Goal: Task Accomplishment & Management: Complete application form

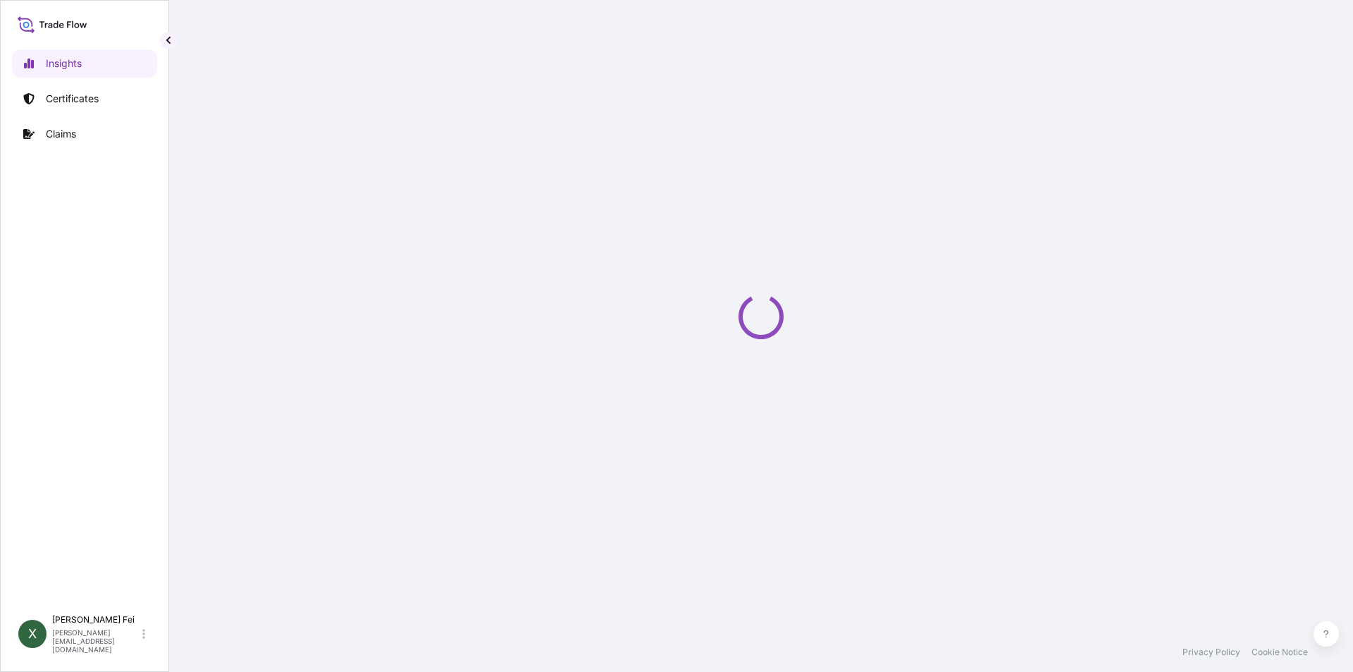
select select "2025"
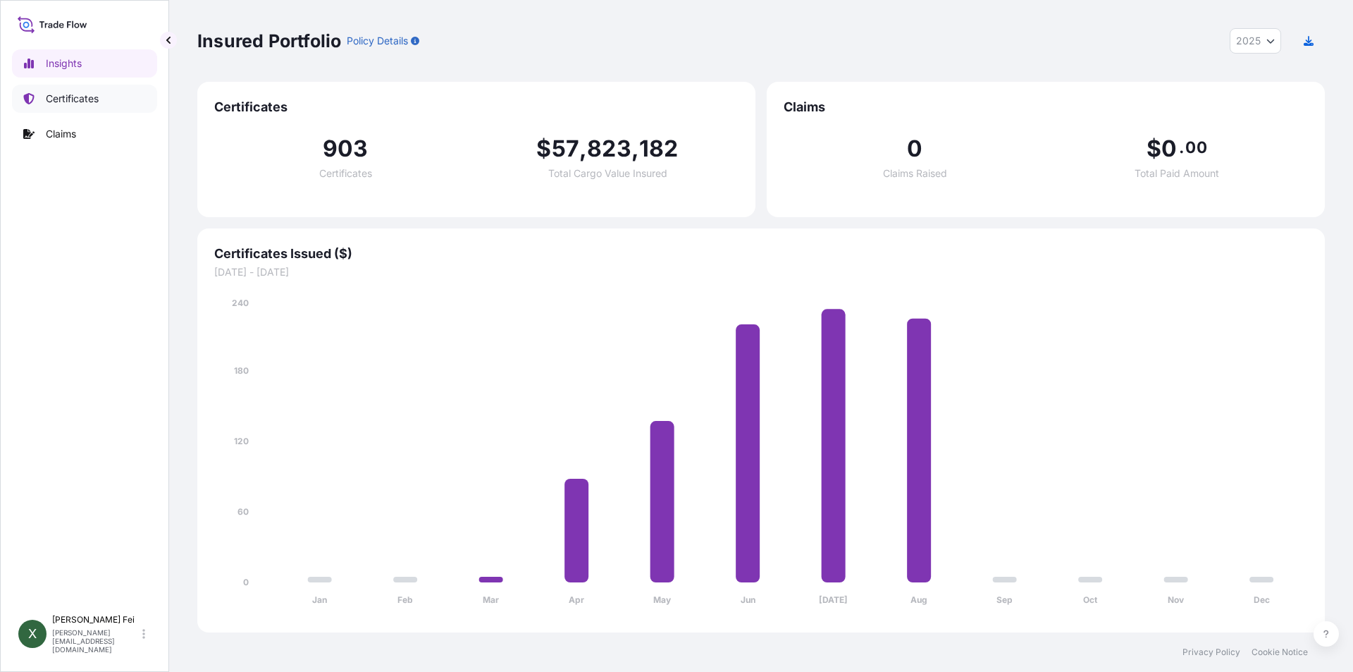
click at [72, 109] on link "Certificates" at bounding box center [84, 99] width 145 height 28
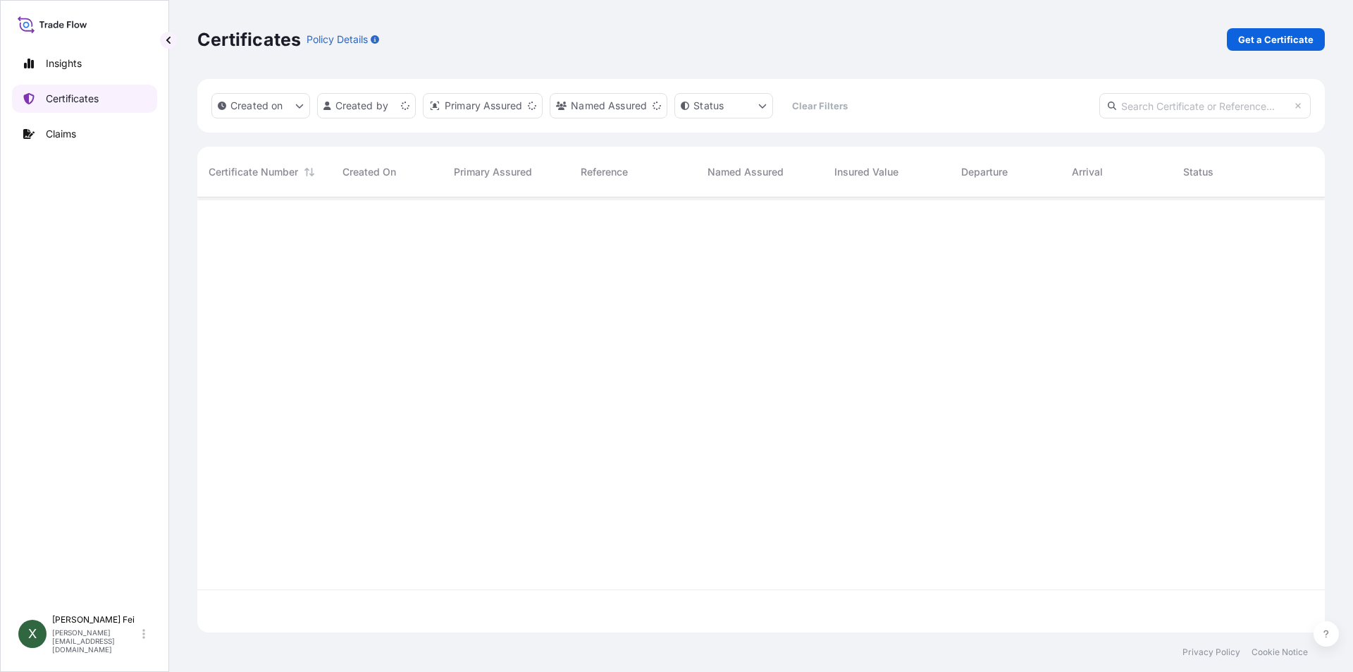
scroll to position [432, 1117]
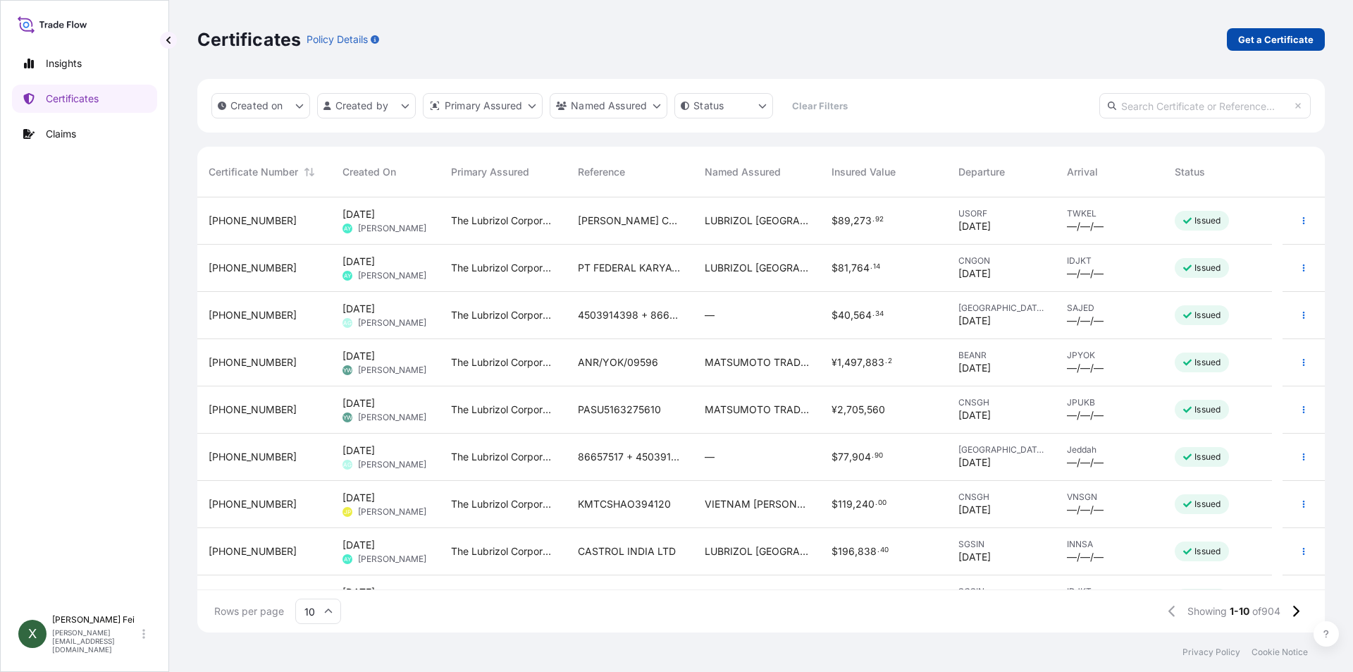
click at [1285, 39] on p "Get a Certificate" at bounding box center [1275, 39] width 75 height 14
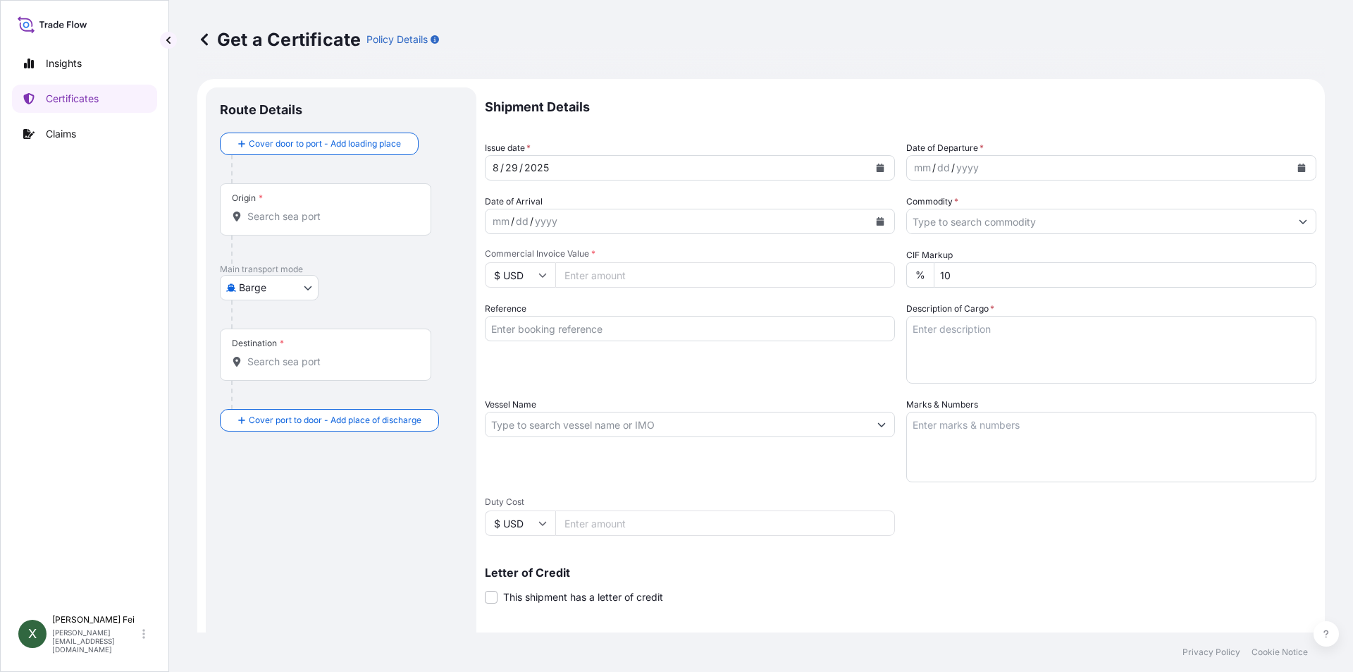
click at [286, 287] on body "Insights Certificates Claims X [PERSON_NAME] [PERSON_NAME][EMAIL_ADDRESS][DOMAI…" at bounding box center [676, 336] width 1353 height 672
click at [276, 405] on span "Ocean Vessel" at bounding box center [278, 400] width 63 height 14
select select "Ocean Vessel"
click at [300, 223] on input "Origin *" at bounding box center [330, 222] width 166 height 14
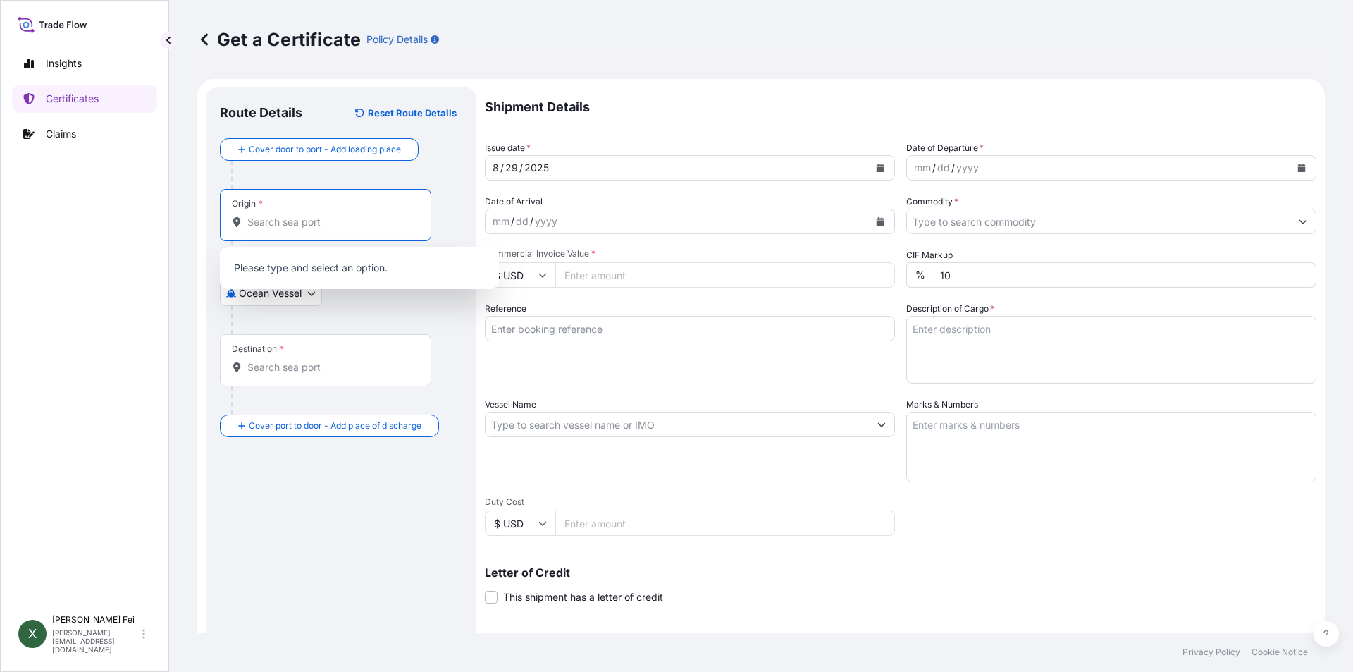
paste input "[GEOGRAPHIC_DATA]"
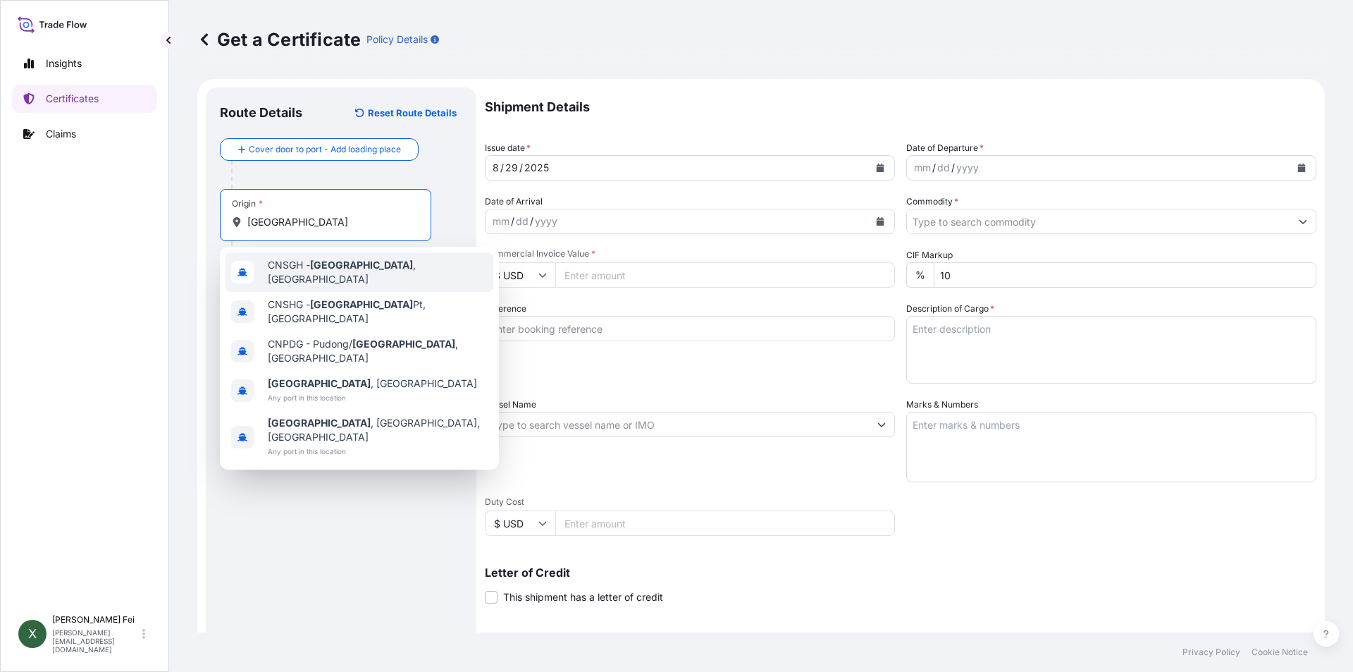
click at [374, 266] on span "CNSGH - [GEOGRAPHIC_DATA] , [GEOGRAPHIC_DATA]" at bounding box center [378, 272] width 220 height 28
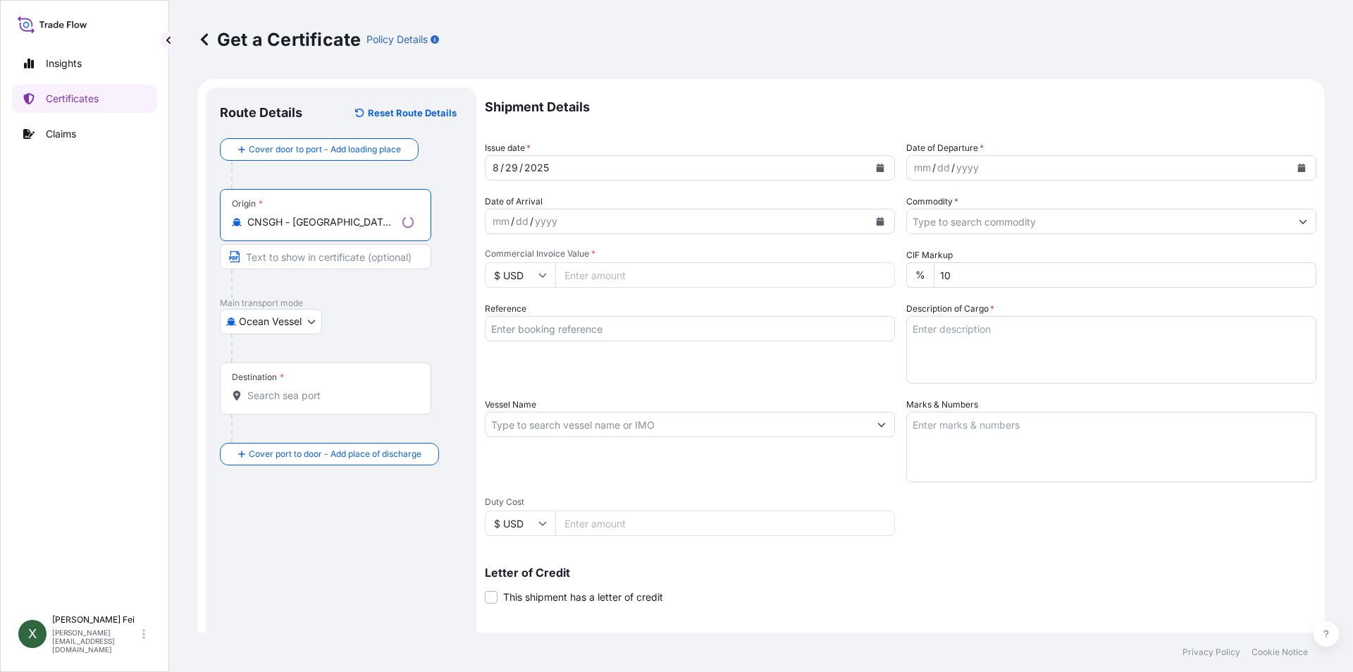
type input "CNSGH - [GEOGRAPHIC_DATA], [GEOGRAPHIC_DATA]"
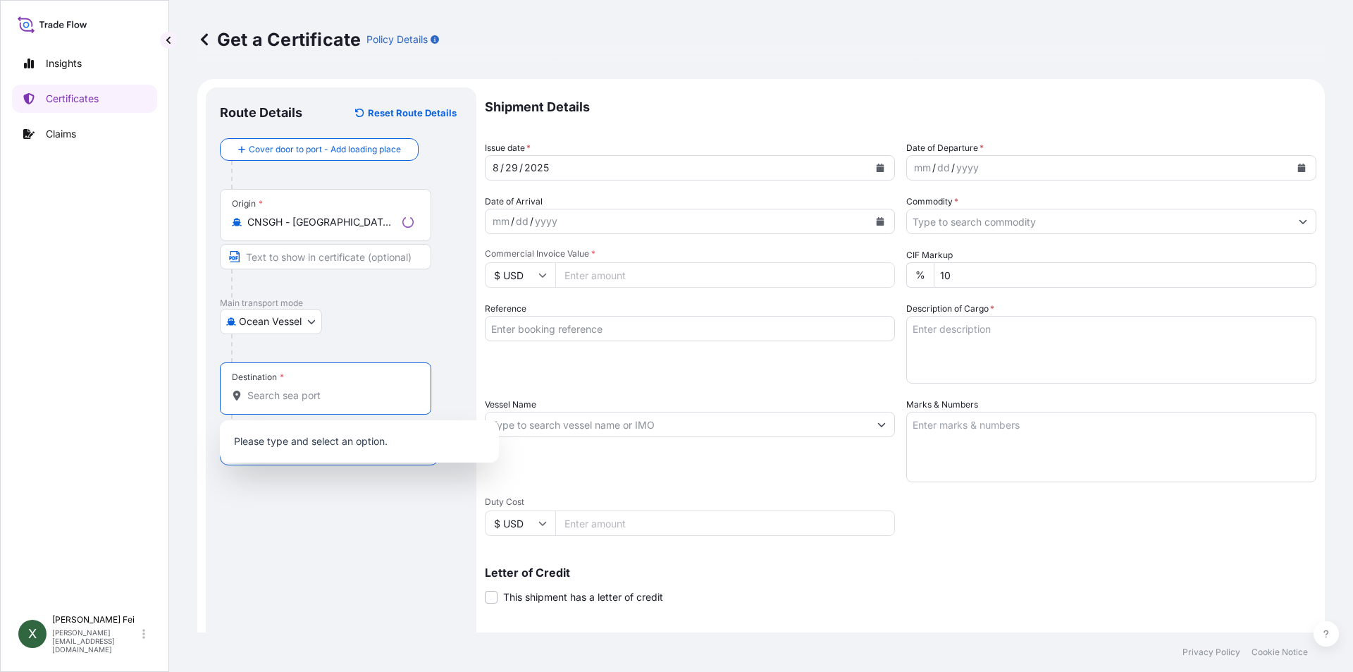
click at [329, 399] on input "Destination *" at bounding box center [330, 395] width 166 height 14
click at [291, 395] on input "Destination * Please select a destination" at bounding box center [330, 395] width 166 height 14
paste input "[GEOGRAPHIC_DATA]"
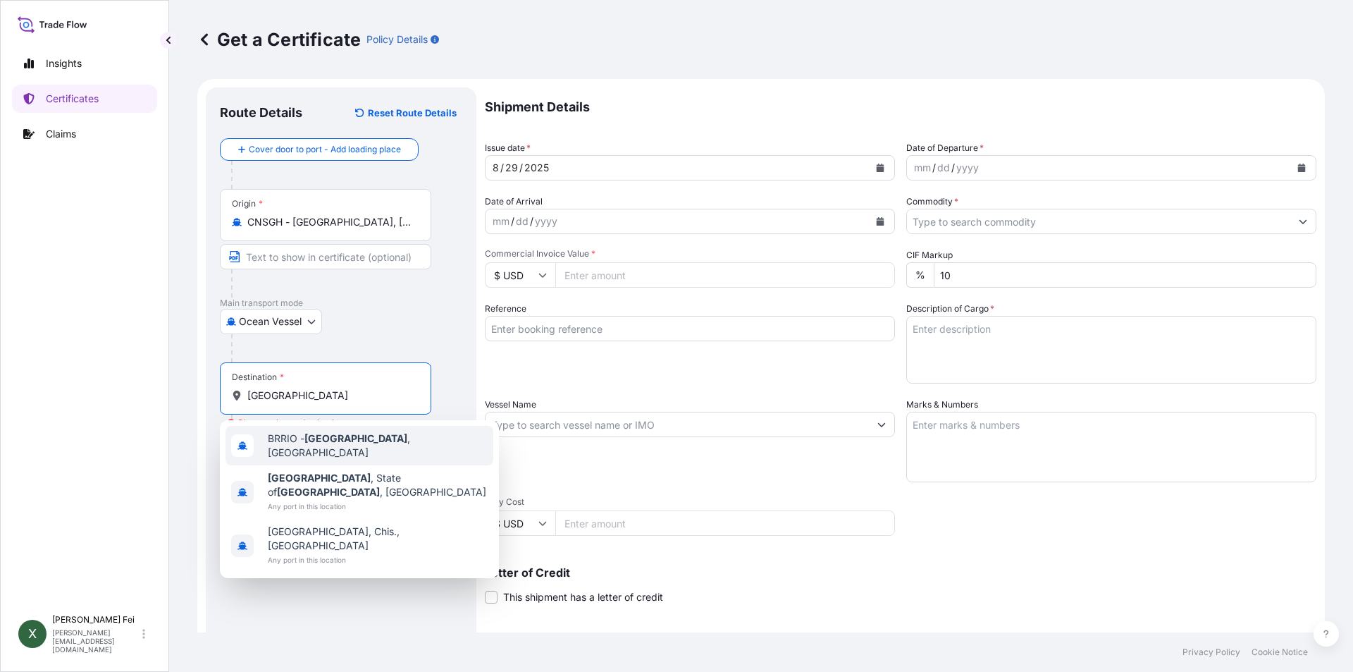
click at [375, 441] on span "BRRIO - [GEOGRAPHIC_DATA] , [GEOGRAPHIC_DATA]" at bounding box center [378, 445] width 220 height 28
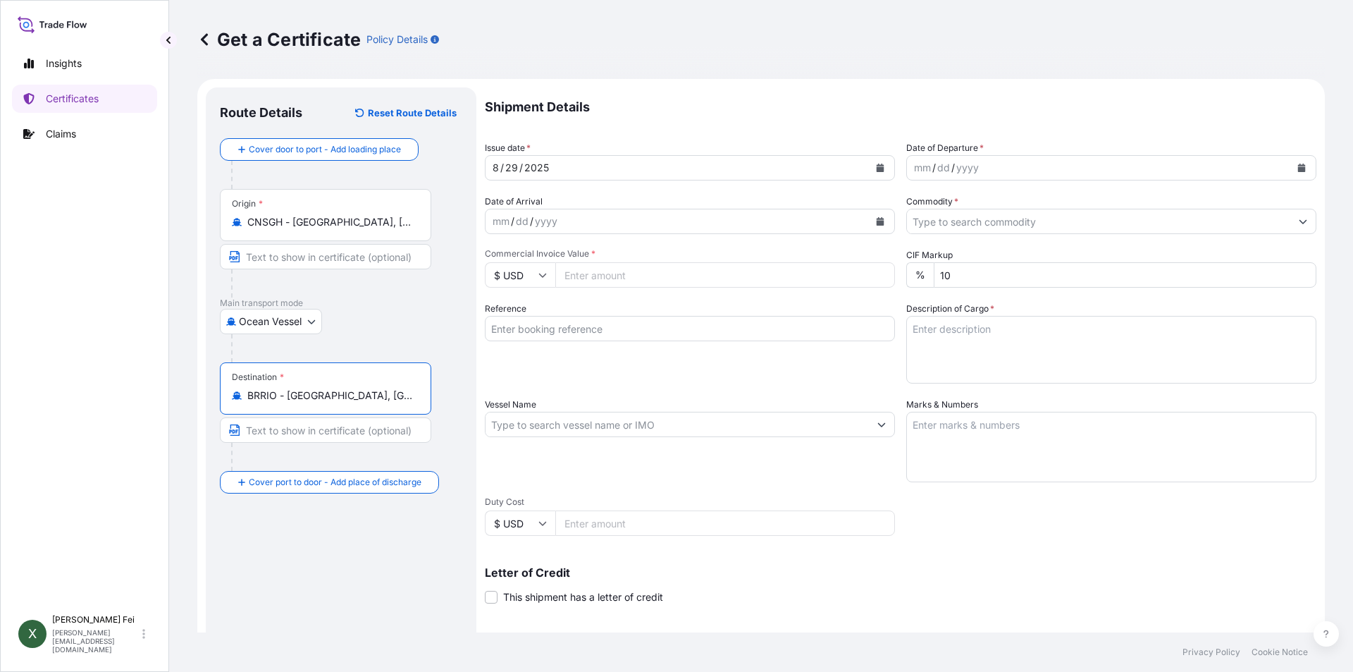
type input "BRRIO - [GEOGRAPHIC_DATA], [GEOGRAPHIC_DATA]"
click at [877, 166] on icon "Calendar" at bounding box center [881, 168] width 8 height 8
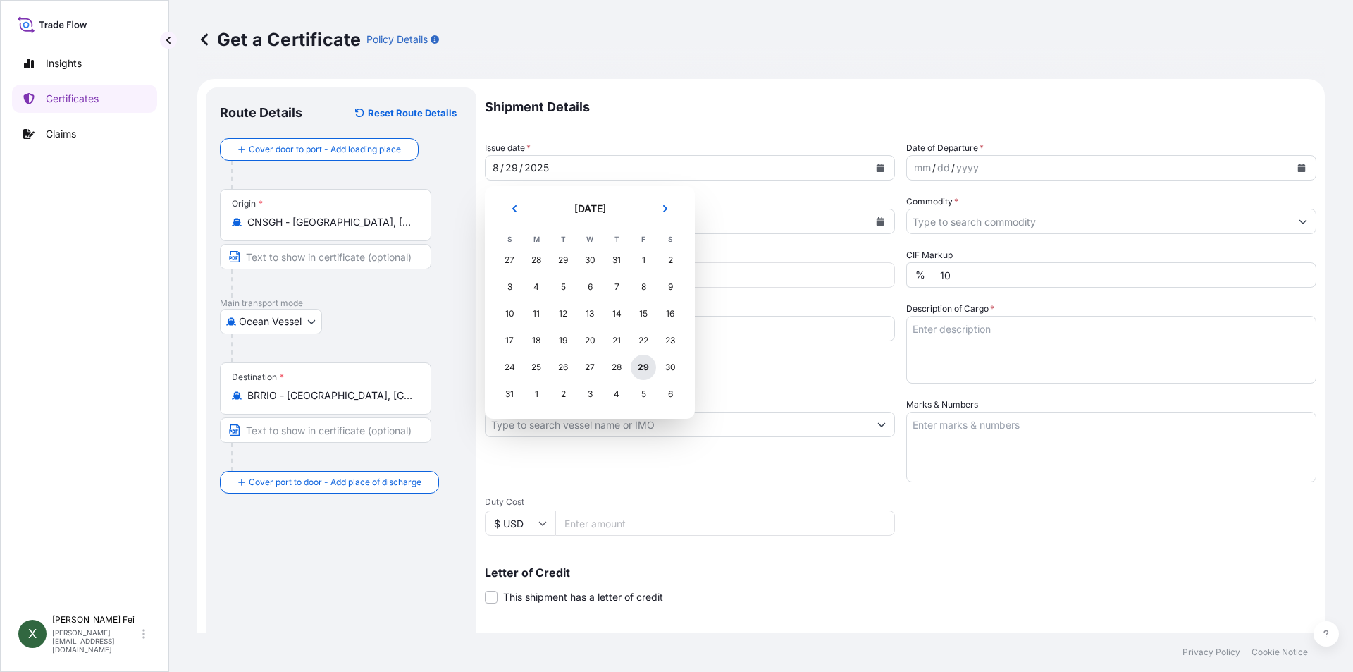
click at [642, 366] on div "29" at bounding box center [643, 367] width 25 height 25
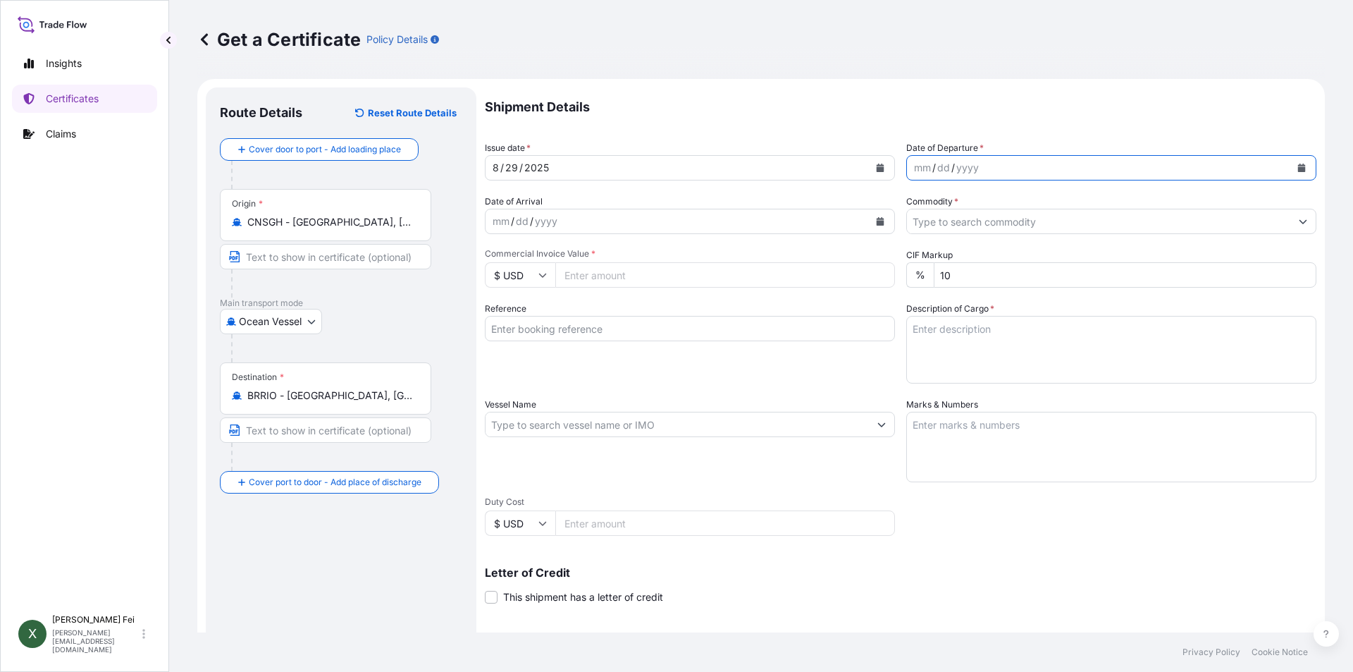
click at [1290, 162] on button "Calendar" at bounding box center [1301, 167] width 23 height 23
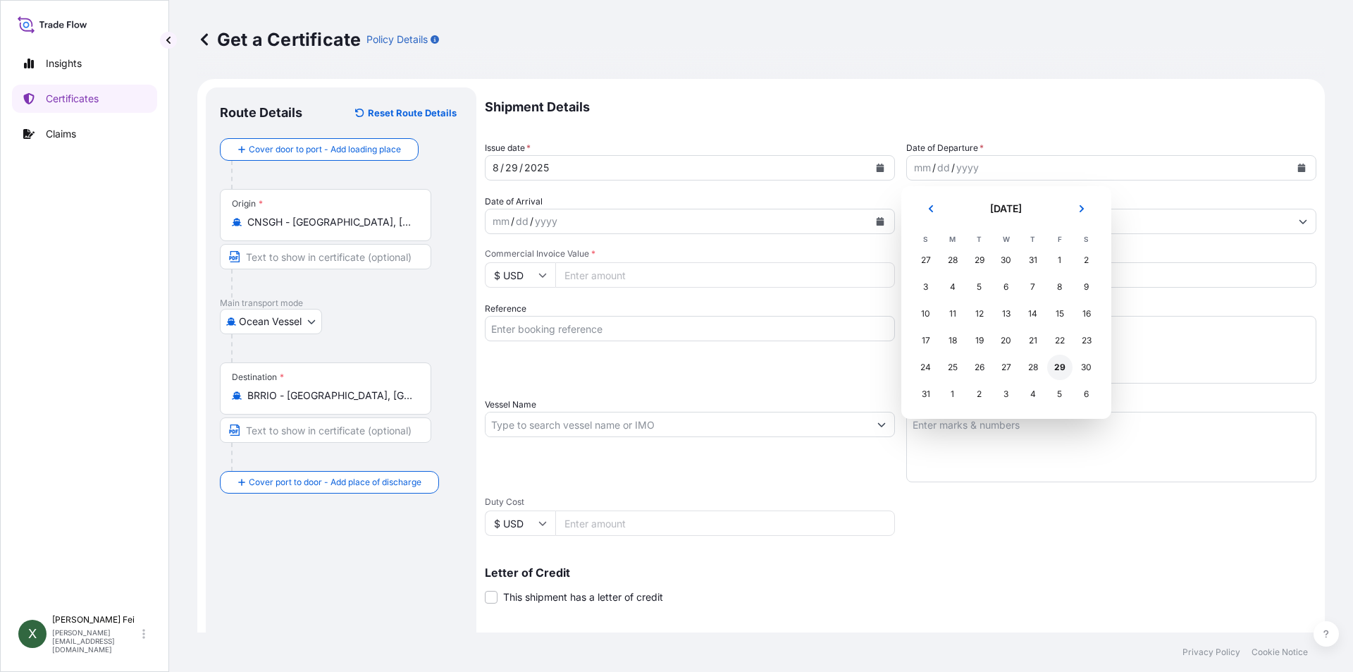
click at [1059, 366] on div "29" at bounding box center [1059, 367] width 25 height 25
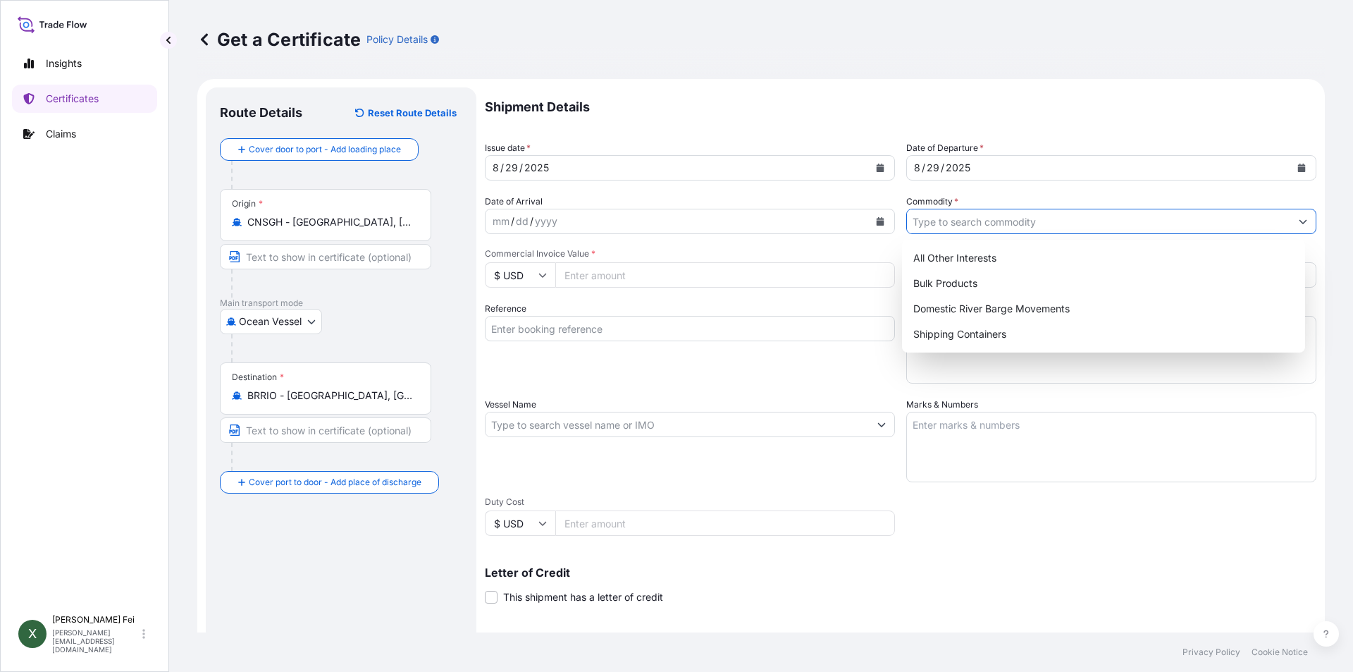
click at [1003, 225] on input "Commodity *" at bounding box center [1098, 221] width 383 height 25
click at [920, 341] on div "Shipping Containers" at bounding box center [1104, 333] width 393 height 25
type input "Shipping Containers"
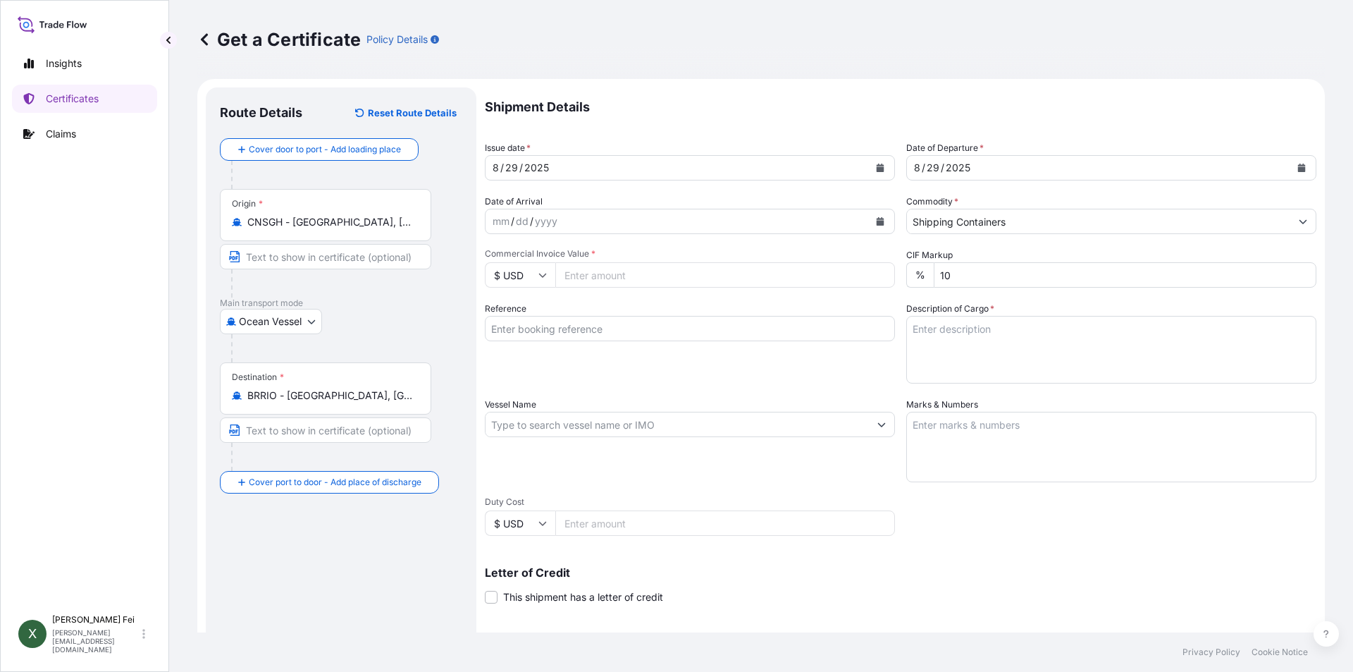
click at [651, 278] on input "Commercial Invoice Value *" at bounding box center [725, 274] width 340 height 25
type input "147416.22"
click at [688, 383] on div "Reference" at bounding box center [690, 343] width 410 height 82
click at [553, 328] on input "Reference" at bounding box center [690, 328] width 410 height 25
paste input "SHA71618234"
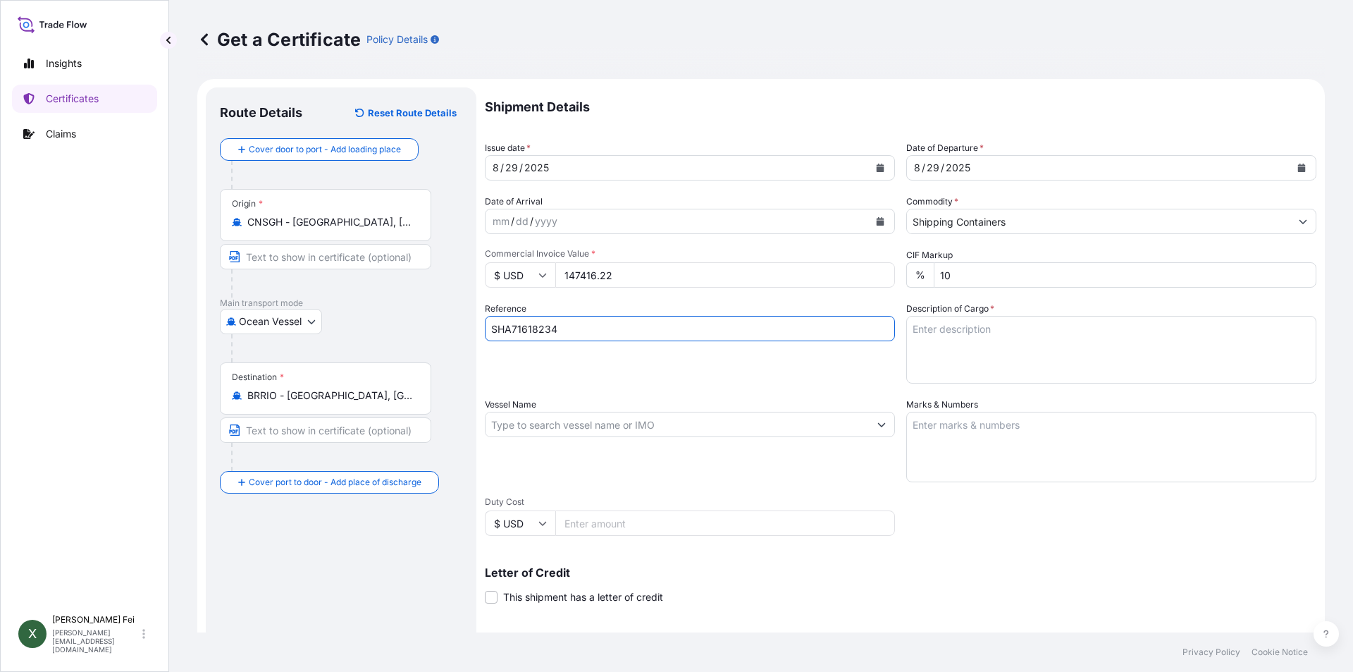
type input "SHA71618234"
click at [943, 312] on label "Description of Cargo *" at bounding box center [950, 309] width 88 height 14
click at [943, 316] on textarea "Description of Cargo *" at bounding box center [1111, 350] width 410 height 68
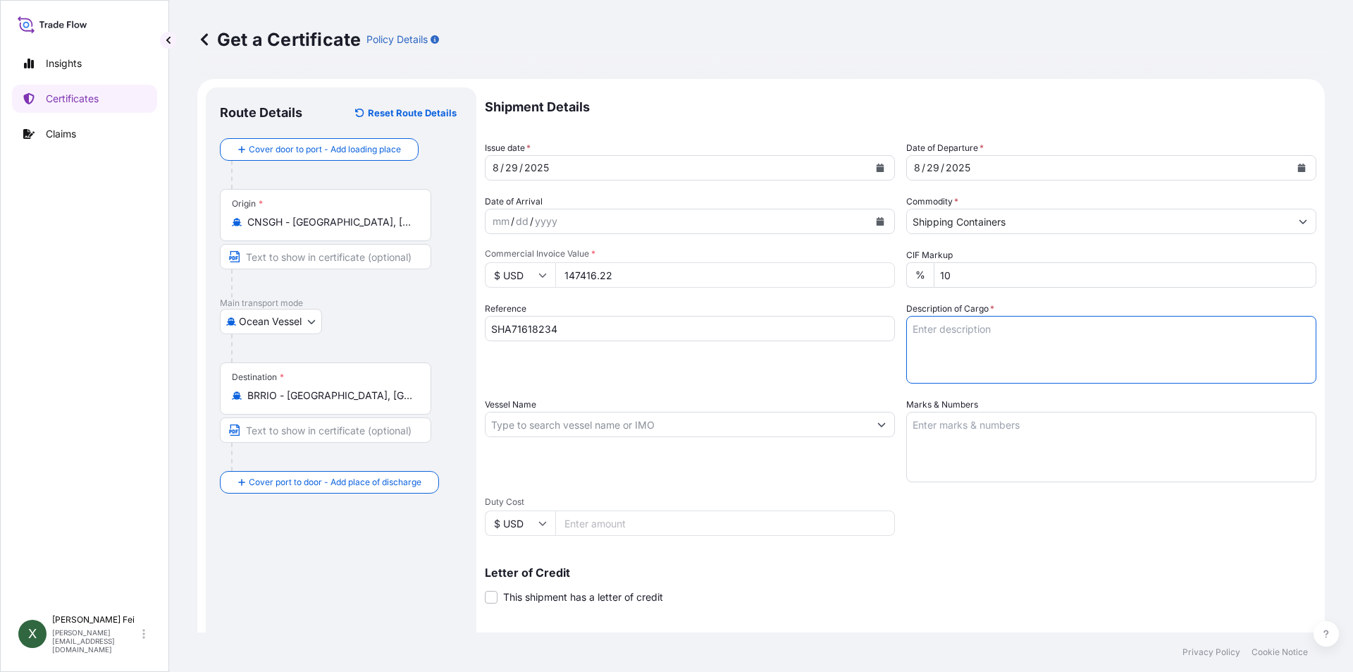
click at [948, 338] on textarea "Description of Cargo *" at bounding box center [1111, 350] width 410 height 68
paste textarea "STC 40 Pallet(s) EMKARATE(TM) RL 74ER, ROYAL BLUE PP DRUM 160 DRUMS=40 PLTS HS …"
click at [1090, 343] on textarea "STC 40 Pallet(s) EMKARATE(TM) RL 74ER, ROYAL BLUE PP DRUM 160 DRUMS=40 PLTS HS …" at bounding box center [1111, 350] width 410 height 68
drag, startPoint x: 906, startPoint y: 349, endPoint x: 940, endPoint y: 349, distance: 33.8
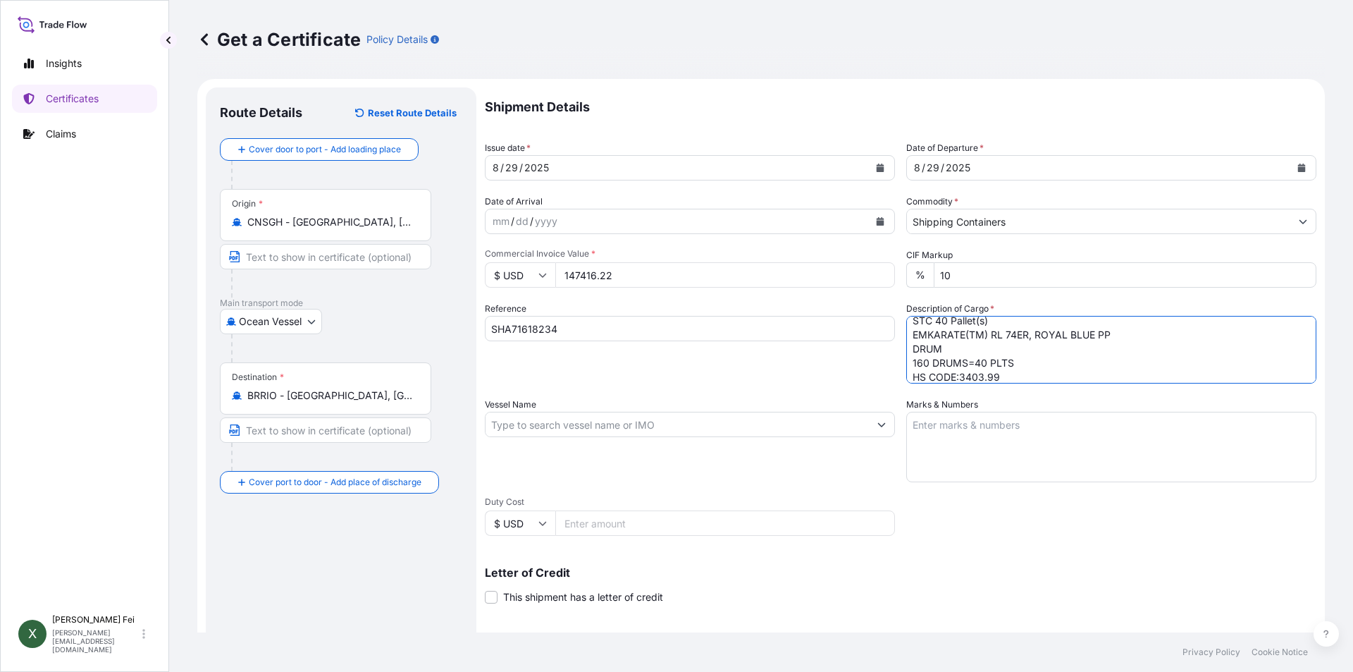
click at [940, 349] on textarea "STC 40 Pallet(s) EMKARATE(TM) RL 74ER, ROYAL BLUE PP DRUM 160 DRUMS=40 PLTS HS …" at bounding box center [1111, 350] width 410 height 68
click at [1133, 334] on textarea "STC 40 Pallet(s) EMKARATE(TM) RL 74ER, ROYAL BLUE PP 160 DRUMS=40 PLTS HS CODE:…" at bounding box center [1111, 350] width 410 height 68
paste textarea "DRUM"
click at [909, 359] on textarea "STC 40 Pallet(s) EMKARATE(TM) RL 74ER, ROYAL BLUE PP DRUM 160 DRUMS=40 PLTS HS …" at bounding box center [1111, 350] width 410 height 68
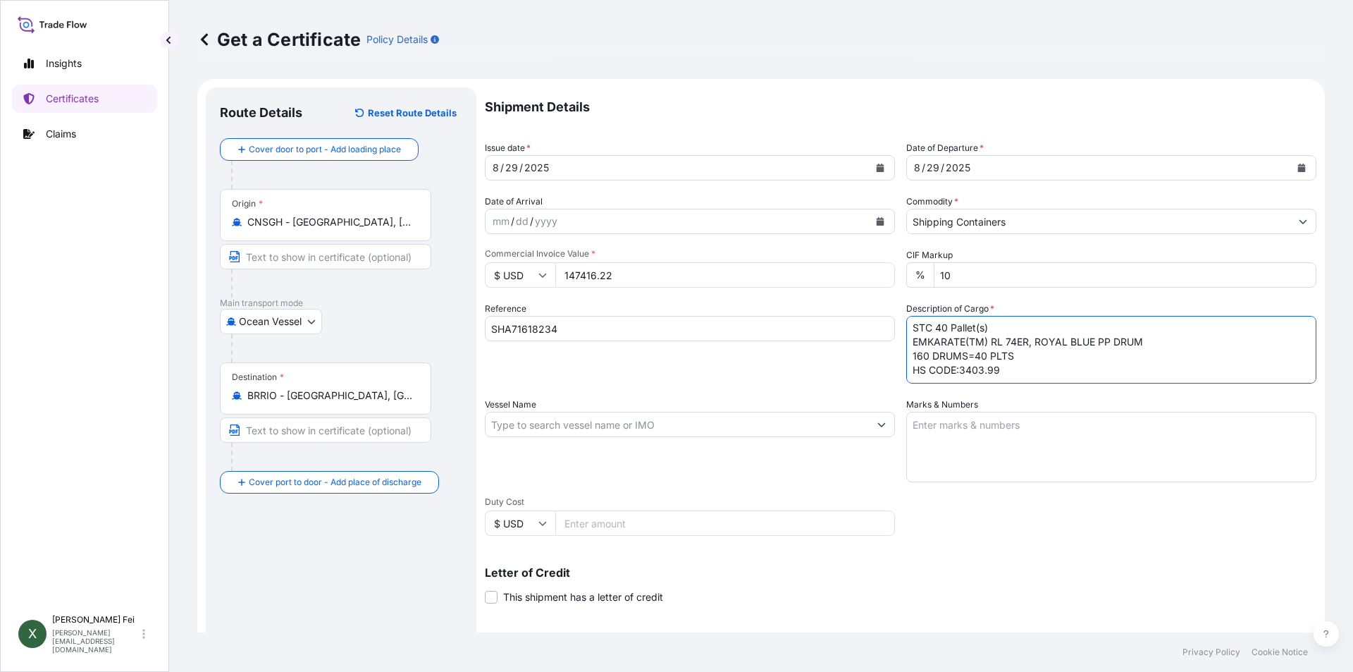
click at [906, 328] on textarea "STC 40 Pallet(s) EMKARATE(TM) RL 74ER, ROYAL BLUE PP DRUM 160 DRUMS=40 PLTS HS …" at bounding box center [1111, 350] width 410 height 68
type textarea "STC 40 Pallet(s) EMKARATE(TM) RL 74ER, ROYAL BLUE PP DRUM 160 DRUMS=40 PLTS HS …"
click at [512, 421] on input "Vessel Name" at bounding box center [677, 424] width 383 height 25
paste input "MSC [PERSON_NAME]"
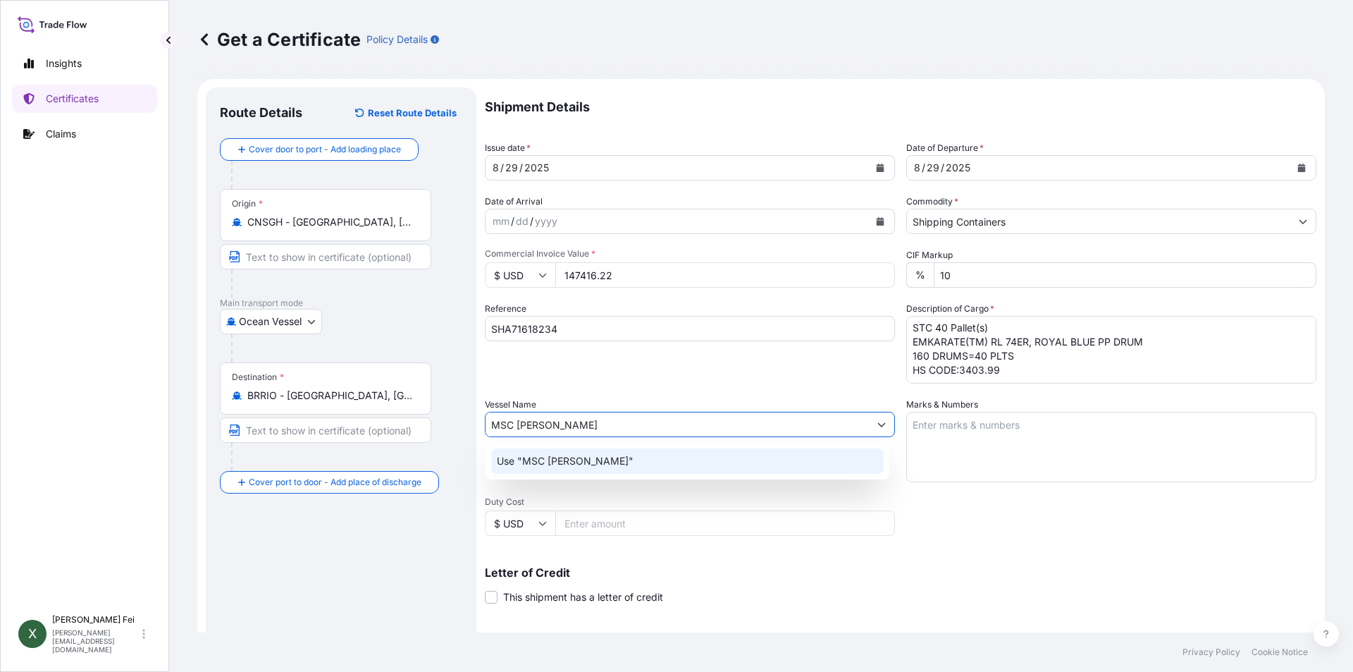
click at [580, 429] on input "MSC [PERSON_NAME]" at bounding box center [677, 424] width 383 height 25
click at [581, 465] on p "Use "MSC [PERSON_NAME]"" at bounding box center [565, 461] width 137 height 14
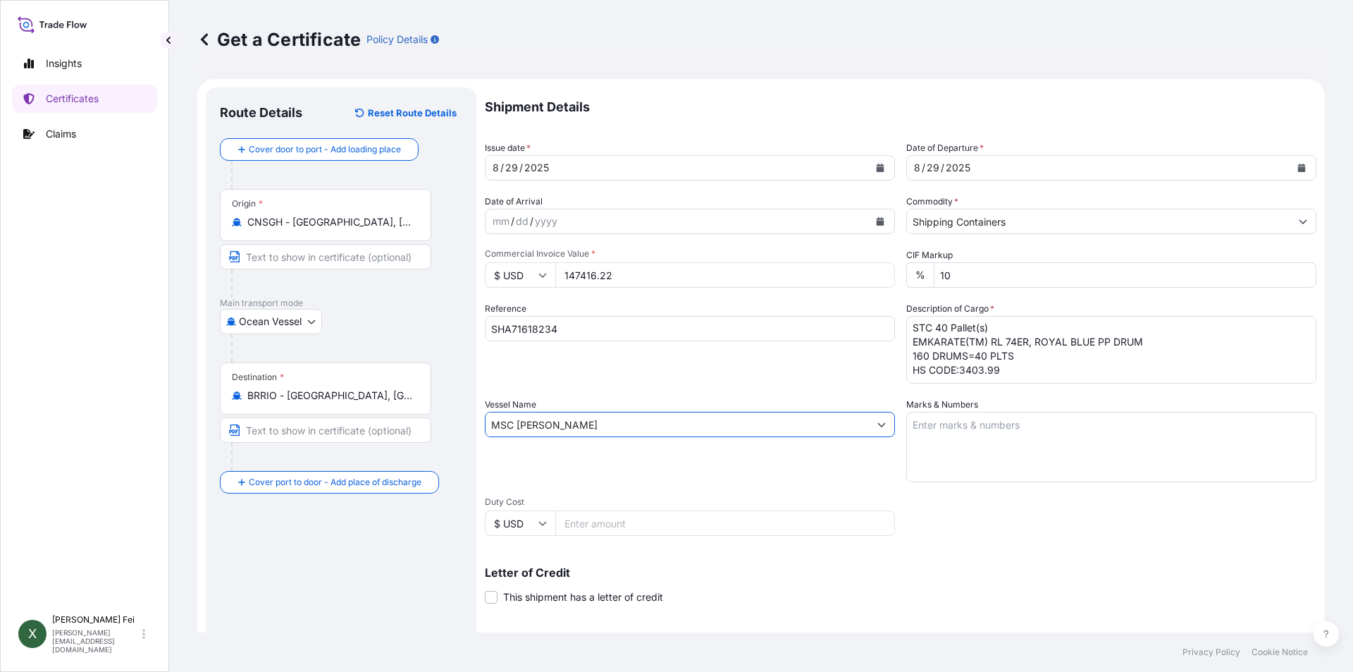
type input "MSC [PERSON_NAME]"
click at [938, 422] on textarea "Marks & Numbers" at bounding box center [1111, 447] width 410 height 70
paste textarea "PO:4503916783 PO:4503916784"
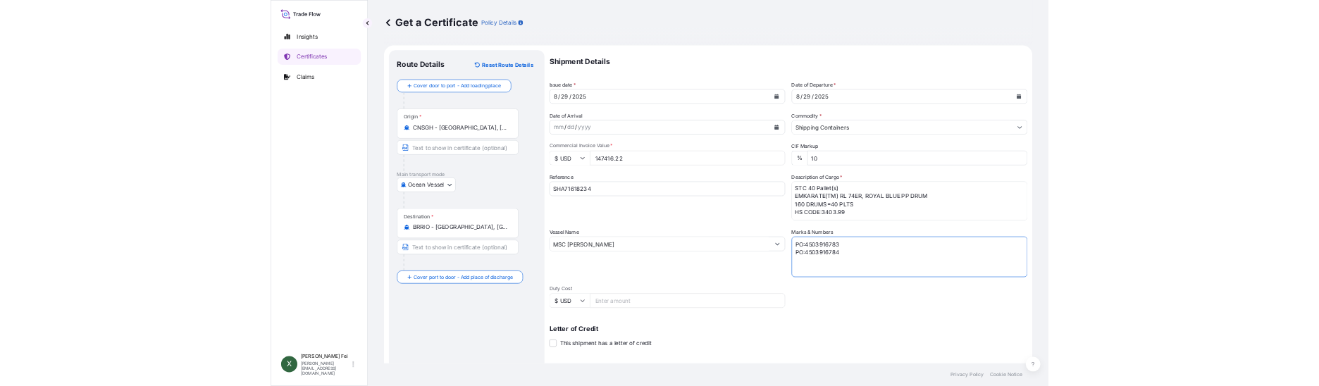
scroll to position [175, 0]
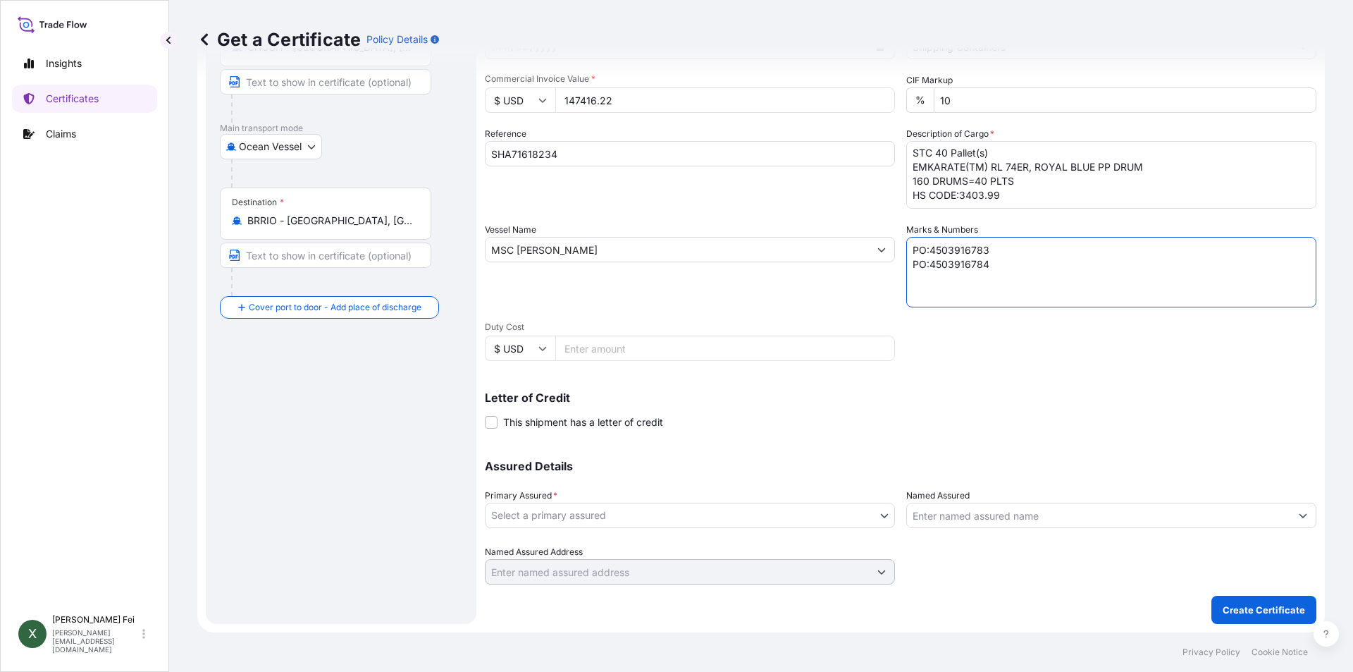
type textarea "PO:4503916783 PO:4503916784"
click at [541, 510] on body "Insights Certificates Claims X [PERSON_NAME] [PERSON_NAME][EMAIL_ADDRESS][DOMAI…" at bounding box center [676, 336] width 1353 height 672
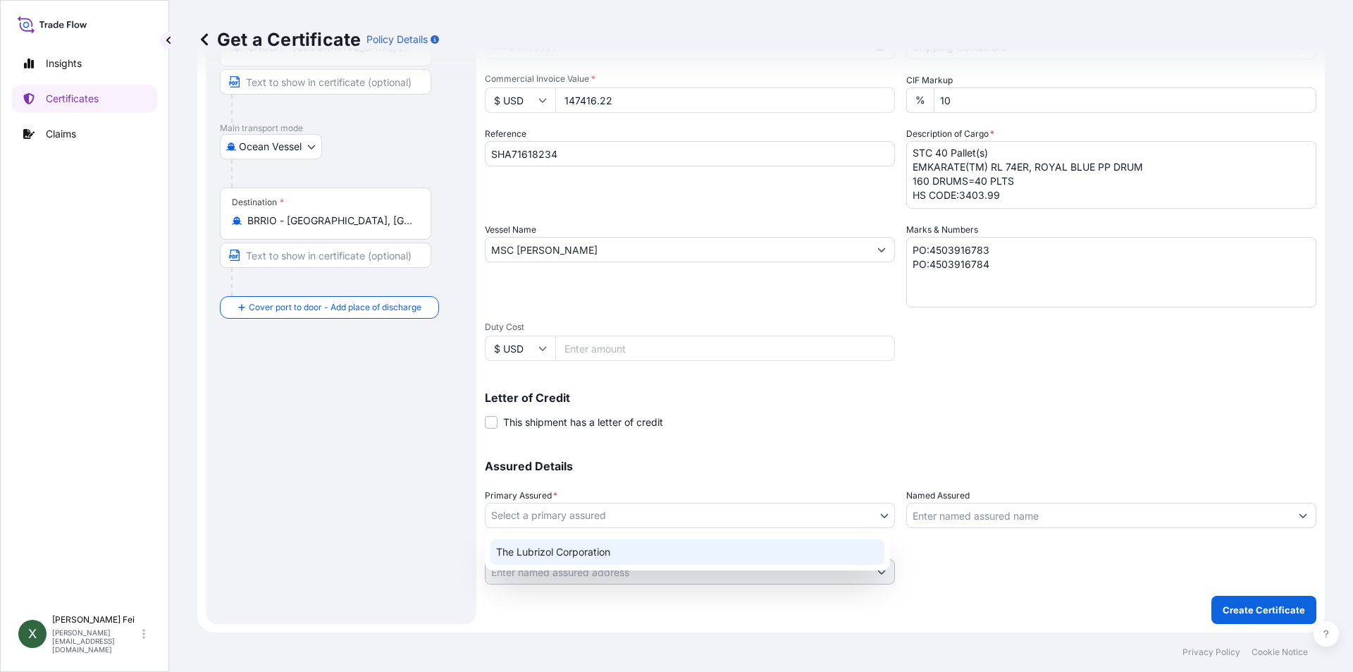
click at [567, 551] on div "The Lubrizol Corporation" at bounding box center [688, 551] width 394 height 25
select select "31566"
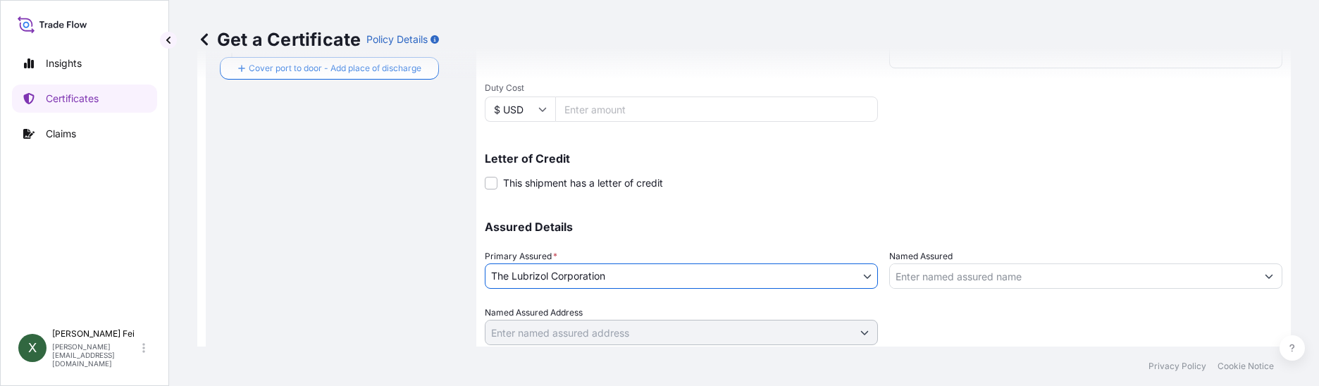
scroll to position [460, 0]
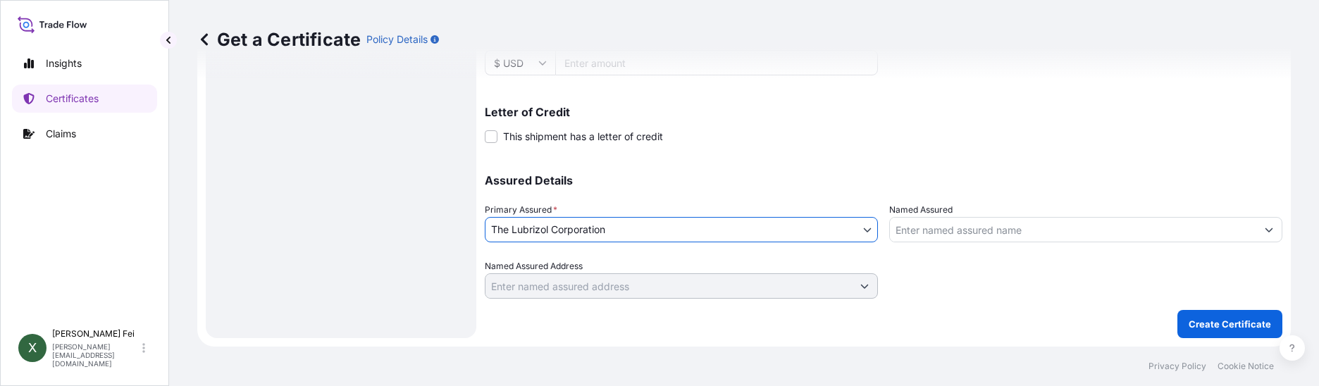
click at [905, 225] on input "Named Assured" at bounding box center [1073, 229] width 366 height 25
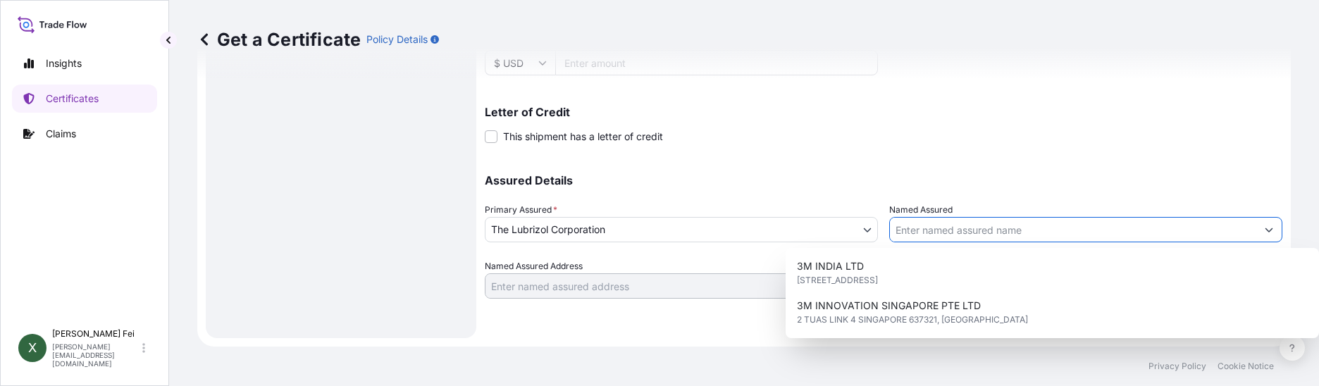
paste input "LUBRIZOL DO BRASIL ADITIVOS LTDA"
type input "LUBRIZOL DO BRASIL ADITIVOS LTDA"
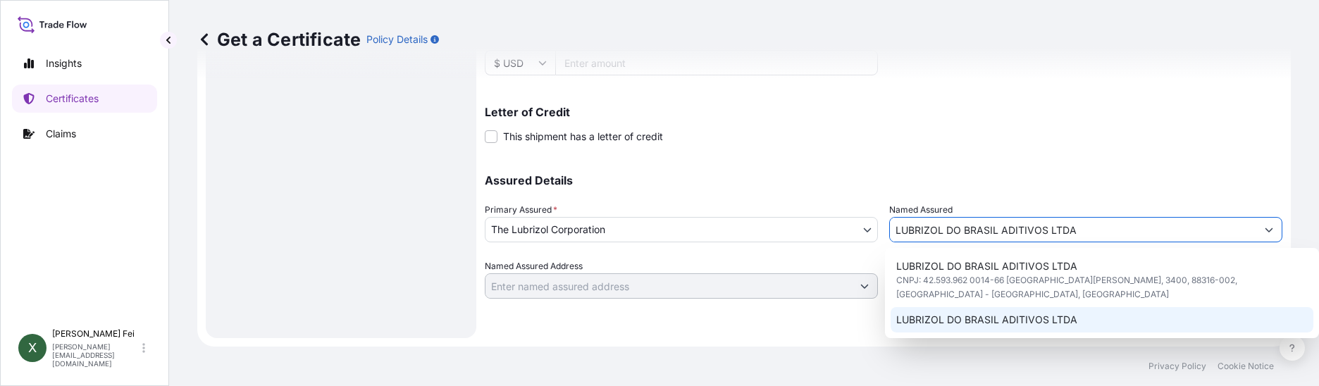
scroll to position [46, 0]
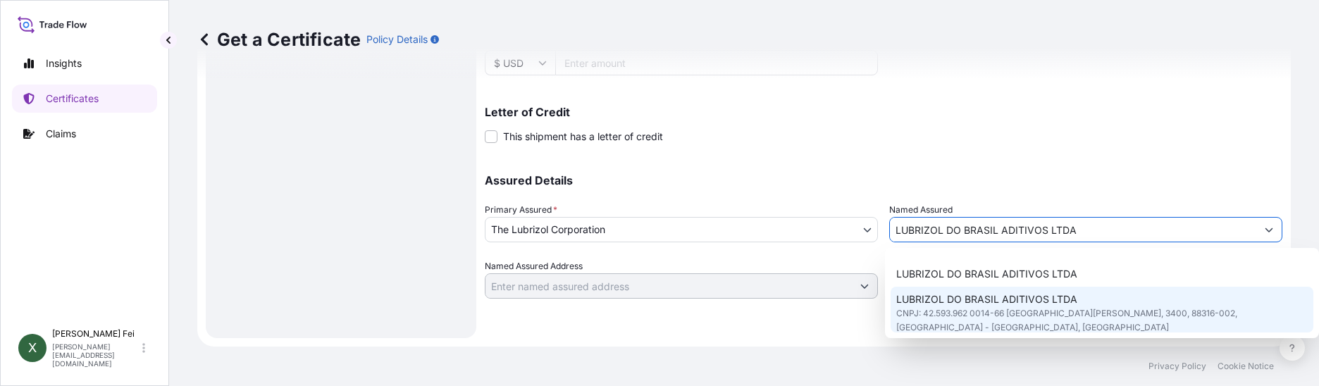
click at [1070, 307] on span "CNPJ: 42.593.962 0014-66 [GEOGRAPHIC_DATA][PERSON_NAME], 3400, 88316-002, [GEOG…" at bounding box center [1102, 321] width 412 height 28
type input "CNPJ: 42.593.962 0014-66 [GEOGRAPHIC_DATA][PERSON_NAME], 3400"
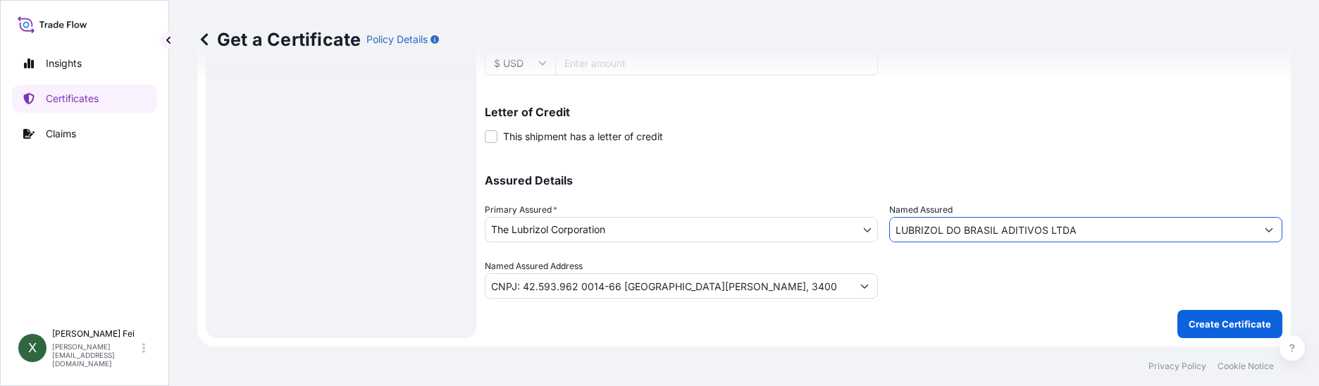
click at [1071, 231] on input "LUBRIZOL DO BRASIL ADITIVOS LTDA" at bounding box center [1073, 229] width 366 height 25
drag, startPoint x: 1201, startPoint y: 226, endPoint x: 700, endPoint y: 218, distance: 501.2
click at [700, 218] on div "Assured Details Primary Assured * The Lubrizol Corporation The Lubrizol Corpora…" at bounding box center [884, 228] width 798 height 141
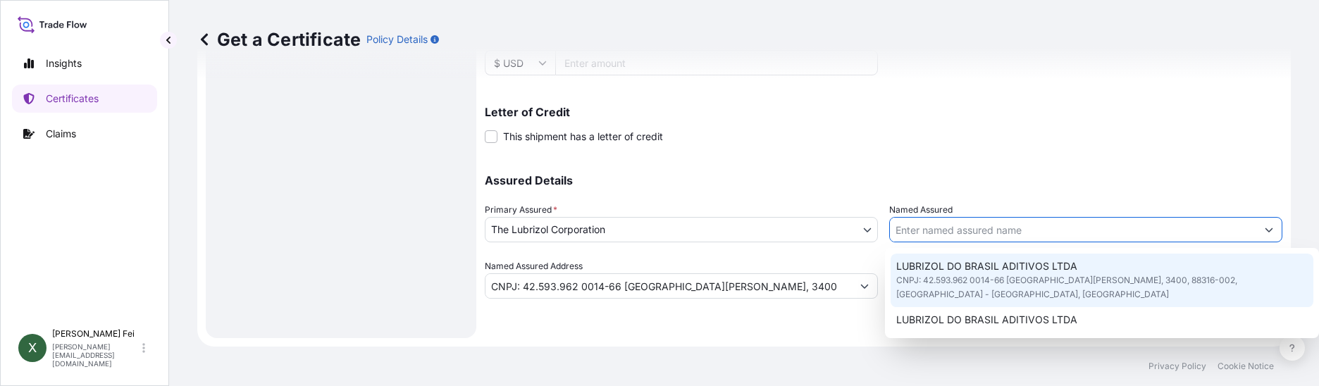
click at [1006, 272] on span "LUBRIZOL DO BRASIL ADITIVOS LTDA" at bounding box center [986, 266] width 181 height 14
type input "LUBRIZOL DO BRASIL ADITIVOS LTDA"
type input "CNPJ: 42.593.962 0014-66 [GEOGRAPHIC_DATA][PERSON_NAME], 3400"
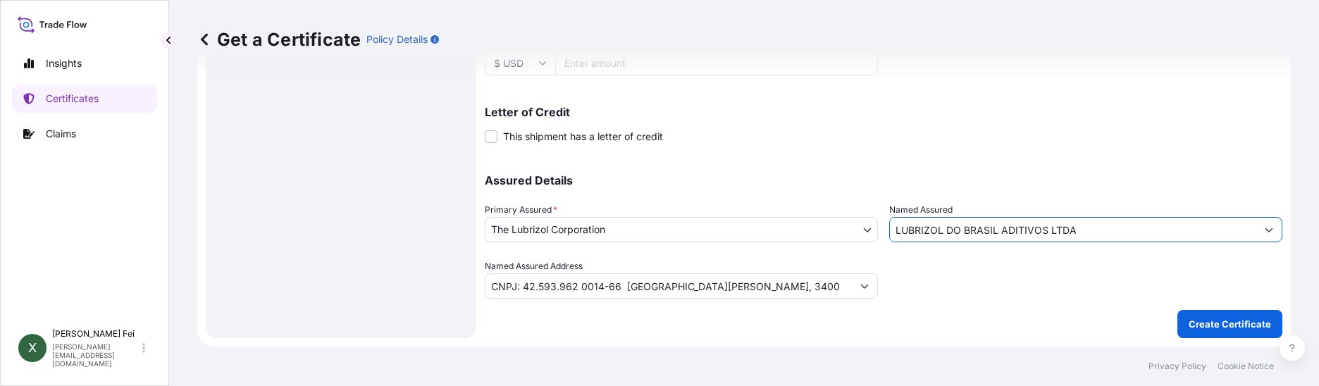
drag, startPoint x: 1116, startPoint y: 231, endPoint x: 684, endPoint y: 221, distance: 432.9
click at [684, 221] on div "Assured Details Primary Assured * The Lubrizol Corporation The Lubrizol Corpora…" at bounding box center [884, 228] width 798 height 141
paste input "Assured Name"
drag, startPoint x: 1106, startPoint y: 226, endPoint x: 592, endPoint y: 216, distance: 514.6
click at [592, 216] on div "Assured Details Primary Assured * The Lubrizol Corporation The Lubrizol Corpora…" at bounding box center [884, 228] width 798 height 141
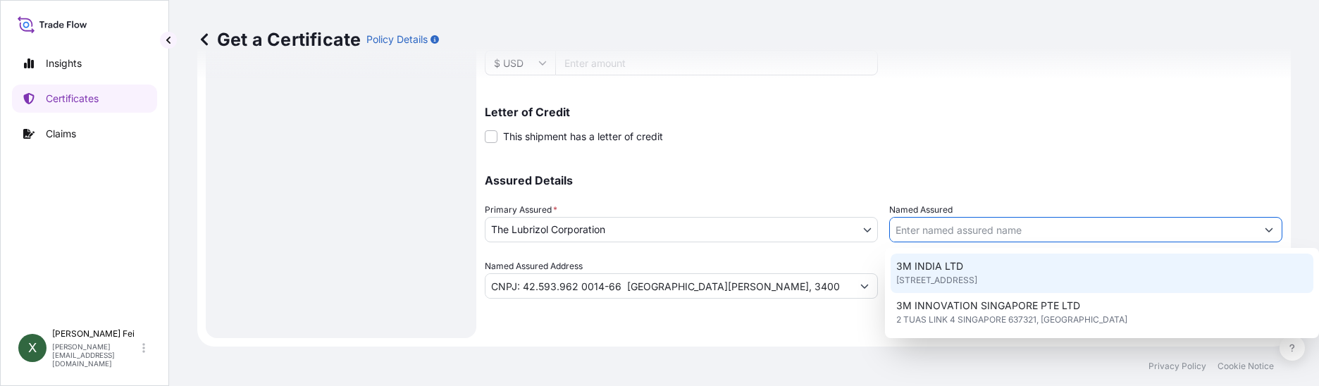
click at [1001, 228] on input "Named Assured" at bounding box center [1073, 229] width 366 height 25
paste input "LUBRIZOL DO BRASIL ADITIVOS LTDA"
type input "LUBRIZOL DO BRASIL ADITIVOS LTDA"
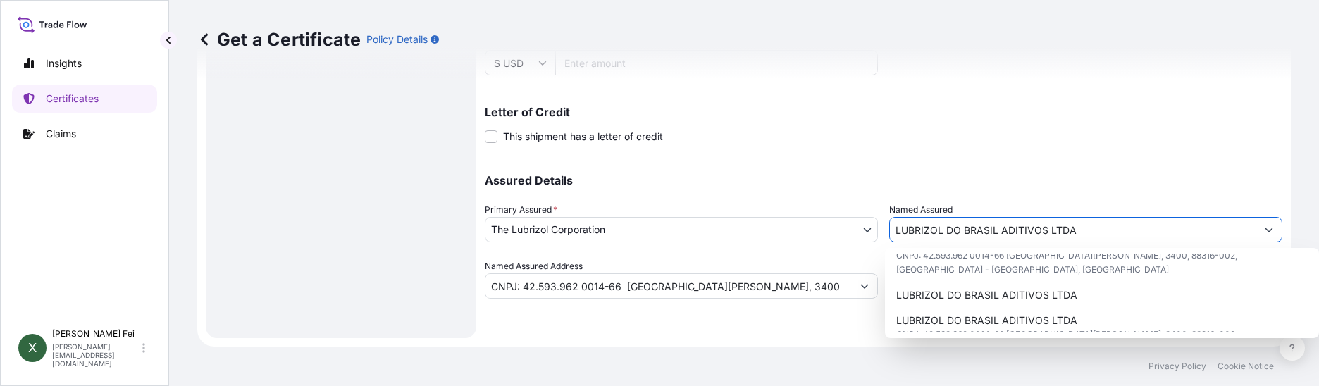
scroll to position [21, 0]
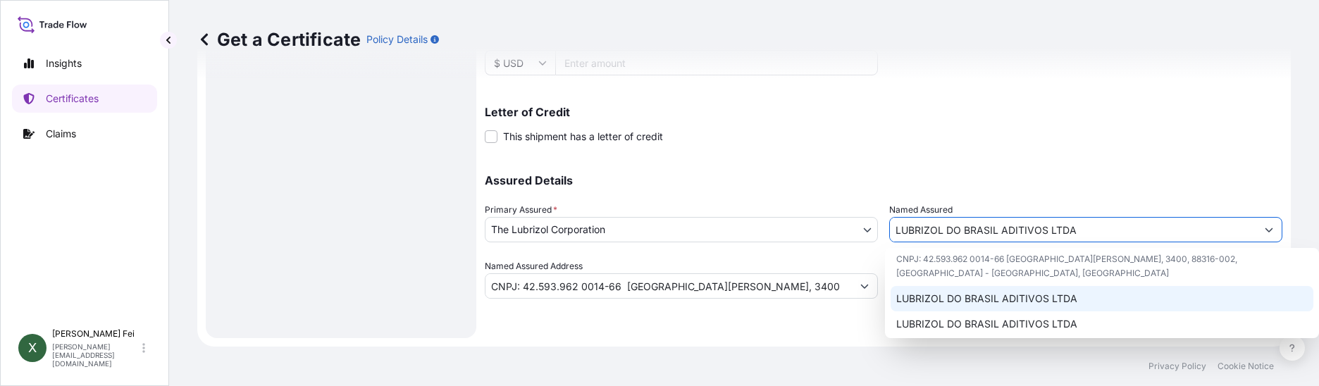
click at [1042, 292] on span "LUBRIZOL DO BRASIL ADITIVOS LTDA" at bounding box center [986, 299] width 181 height 14
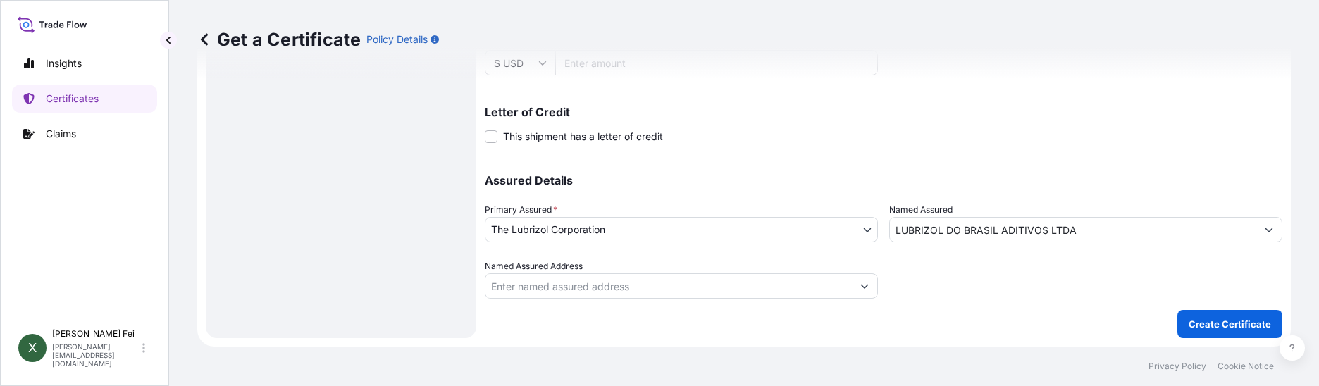
click at [926, 286] on div at bounding box center [1085, 278] width 393 height 39
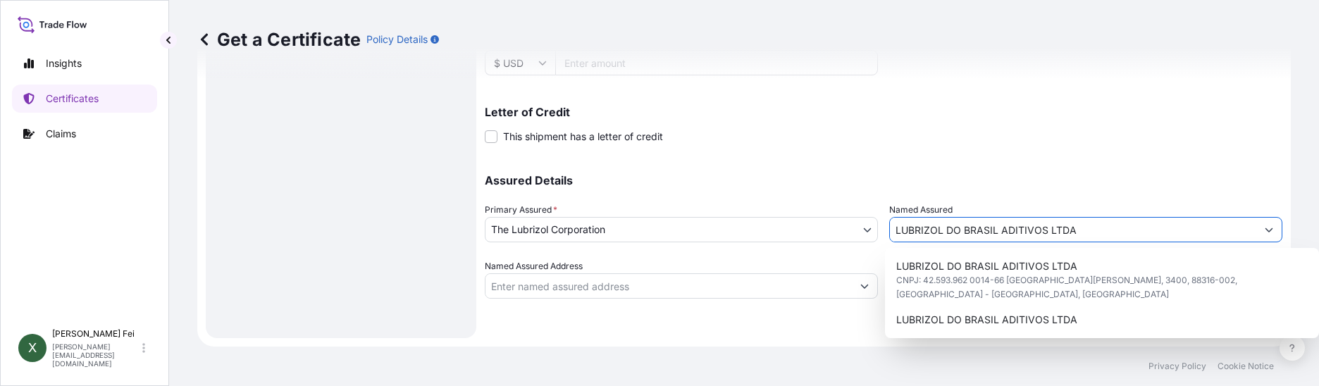
click at [1087, 232] on input "LUBRIZOL DO BRASIL ADITIVOS LTDA" at bounding box center [1073, 229] width 366 height 25
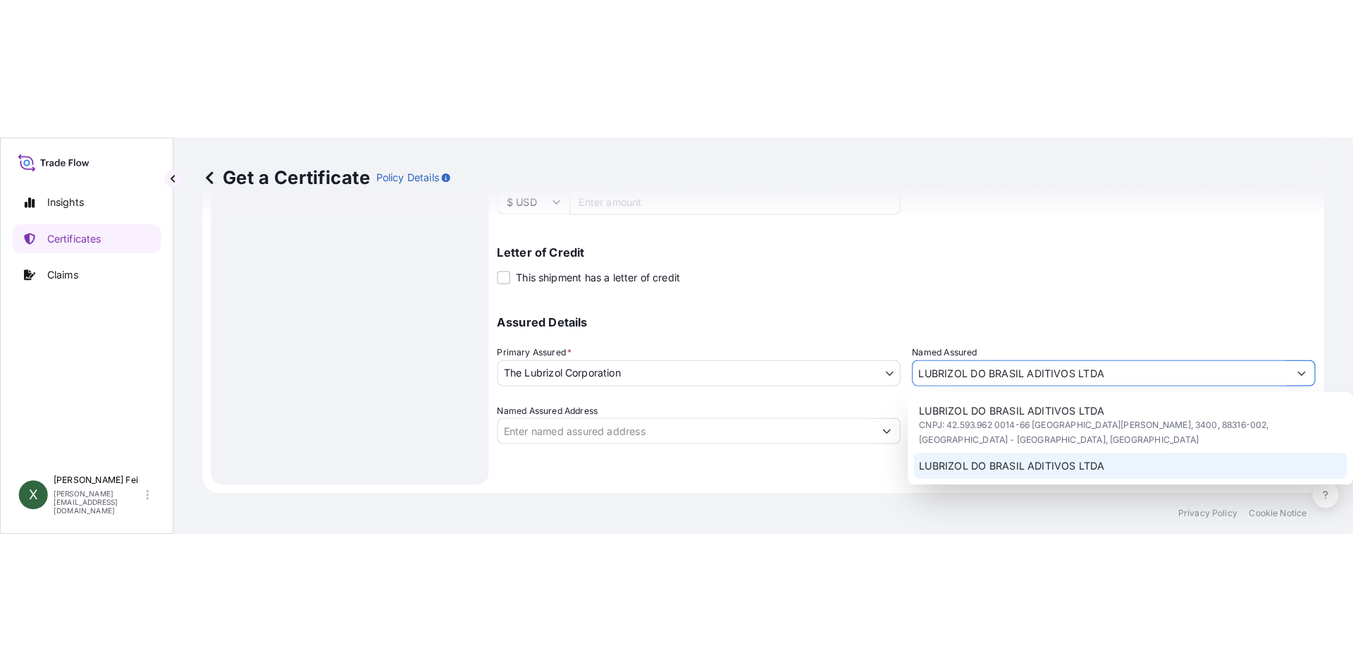
scroll to position [65, 0]
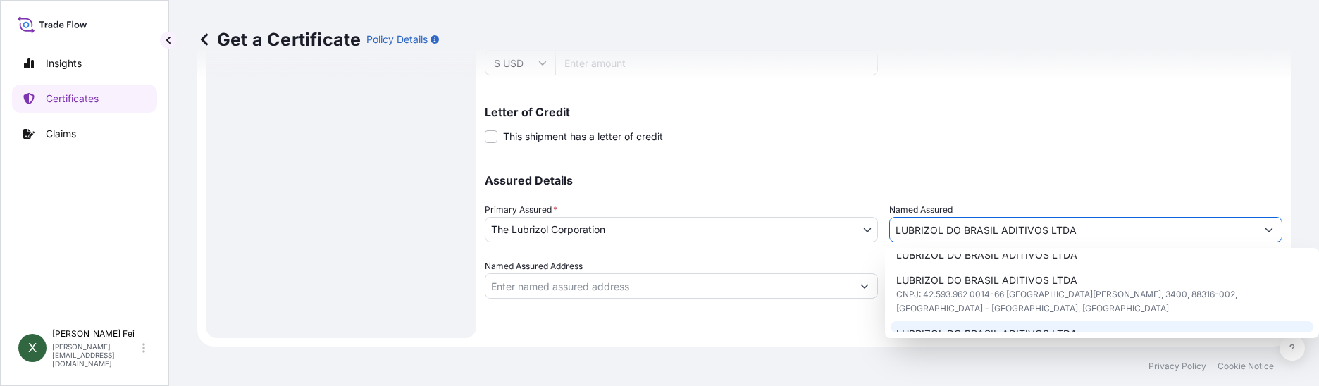
click at [1012, 327] on span "LUBRIZOL DO BRASIL ADITIVOS LTDA" at bounding box center [986, 334] width 181 height 14
type input "EST [PERSON_NAME] ROXO, 1375 CNPJ: 425939620001/41 [PERSON_NAME] [PERSON_NAME]"
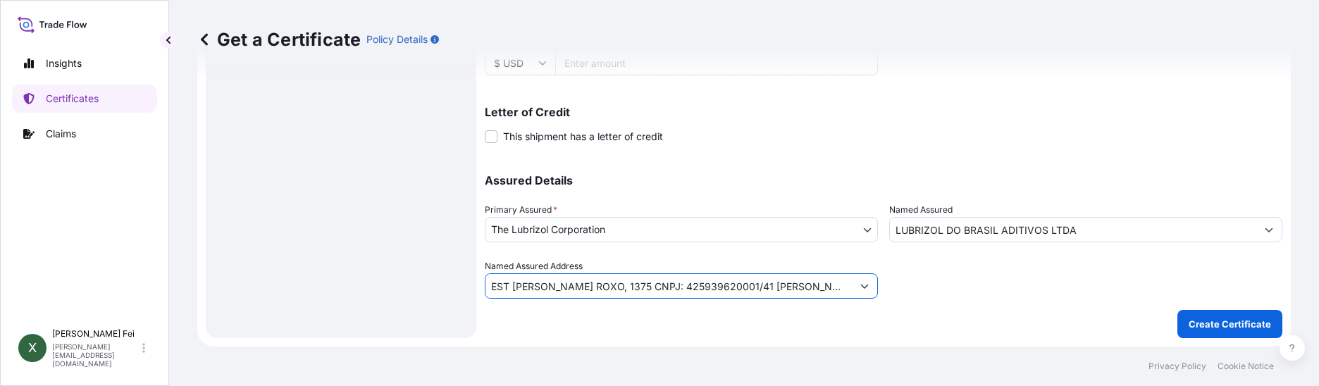
drag, startPoint x: 782, startPoint y: 295, endPoint x: 922, endPoint y: 299, distance: 139.6
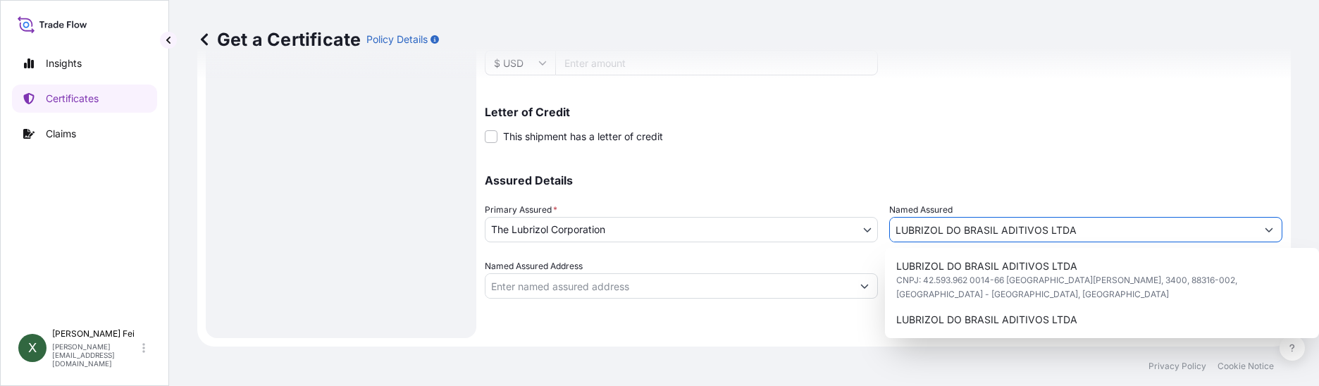
click at [1149, 226] on input "LUBRIZOL DO BRASIL ADITIVOS LTDA" at bounding box center [1073, 229] width 366 height 25
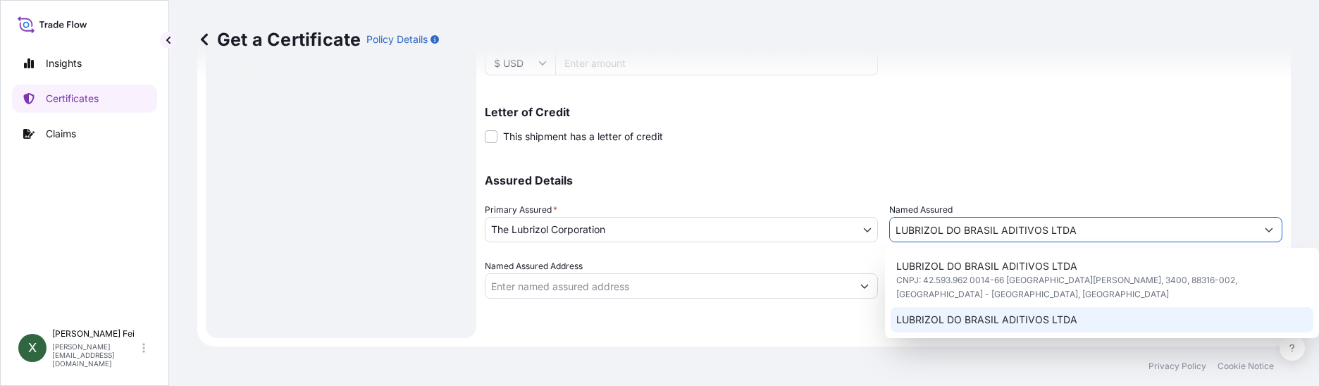
click at [1080, 309] on div "LUBRIZOL DO BRASIL ADITIVOS LTDA" at bounding box center [1103, 319] width 424 height 25
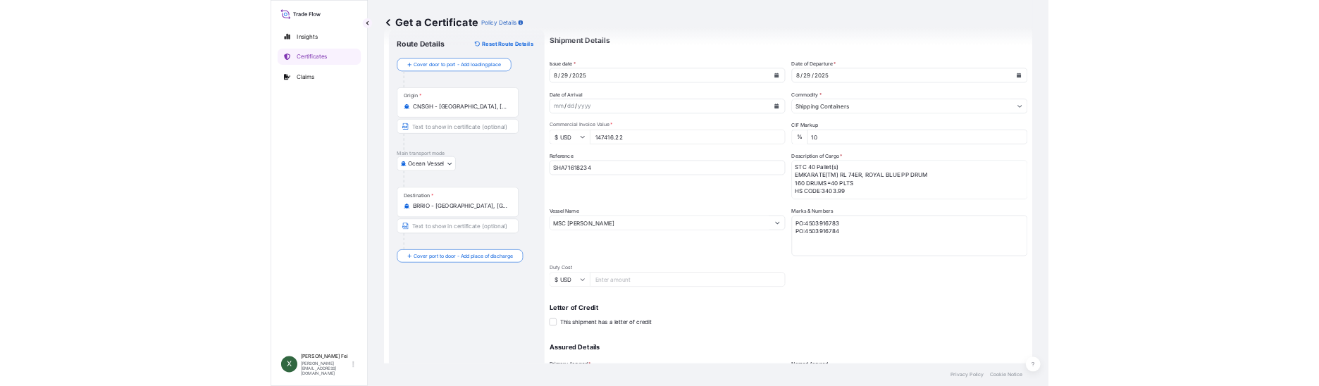
scroll to position [0, 0]
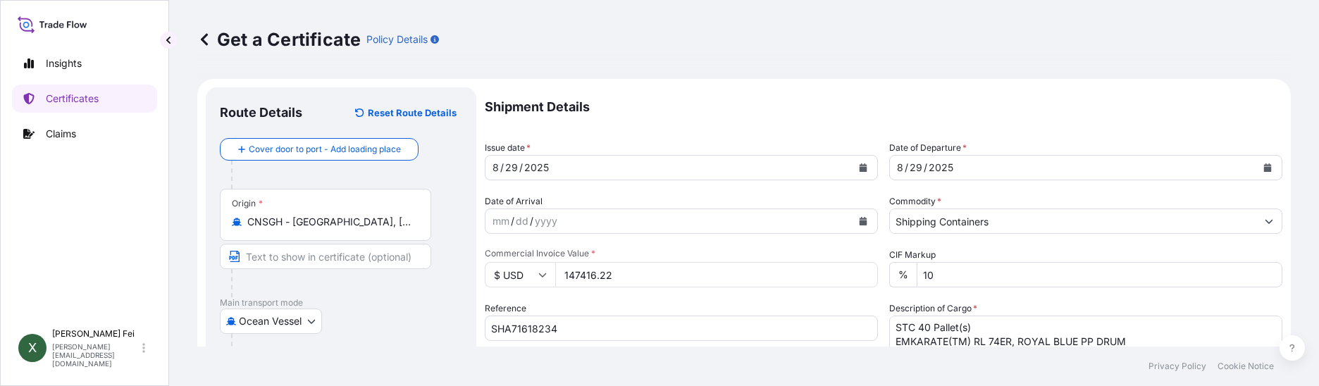
click at [402, 307] on p "Main transport mode" at bounding box center [341, 302] width 242 height 11
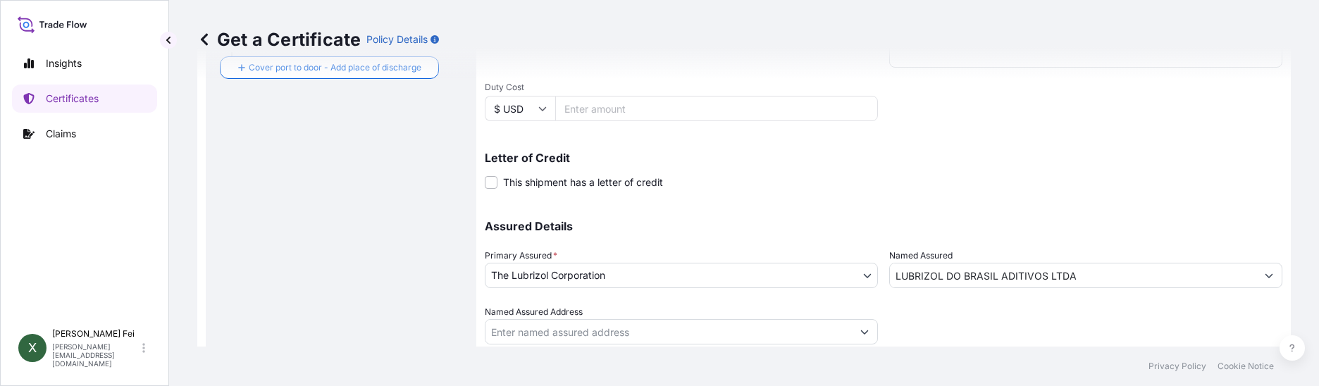
scroll to position [460, 0]
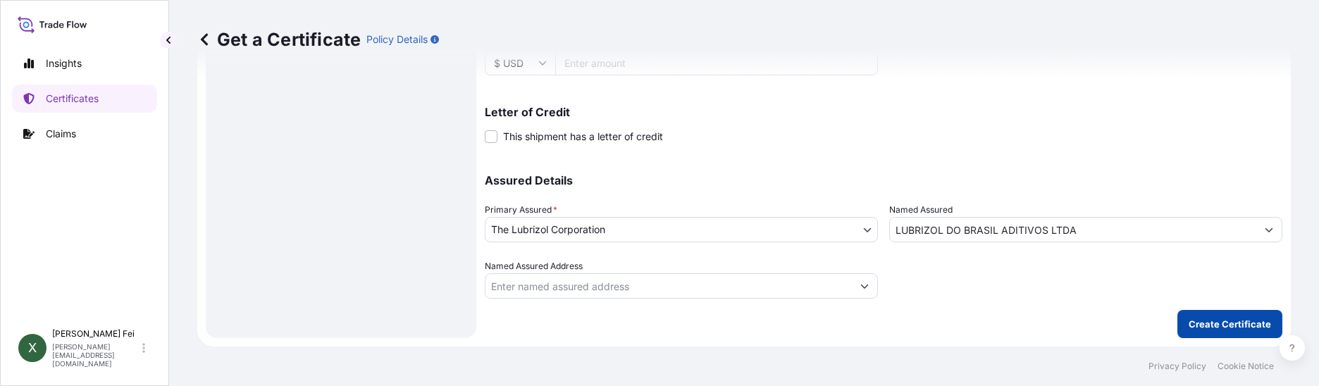
click at [1224, 326] on p "Create Certificate" at bounding box center [1230, 324] width 82 height 14
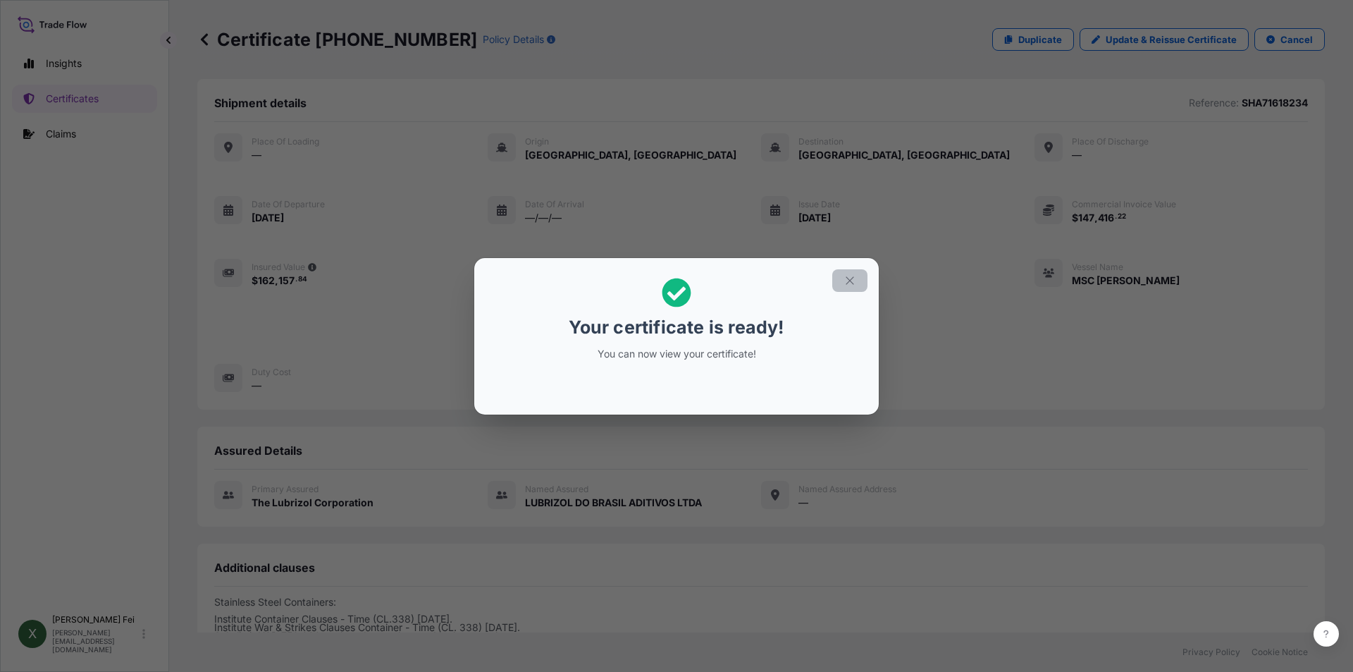
click at [853, 283] on icon "button" at bounding box center [850, 280] width 8 height 8
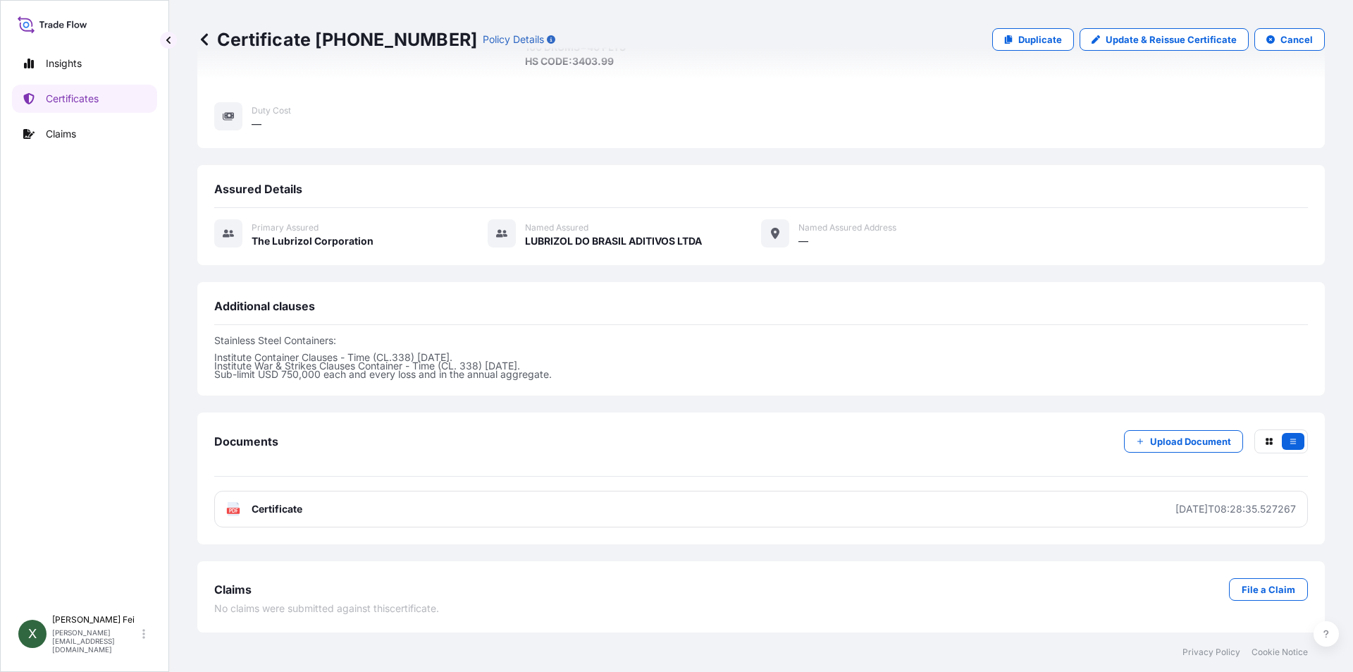
scroll to position [261, 0]
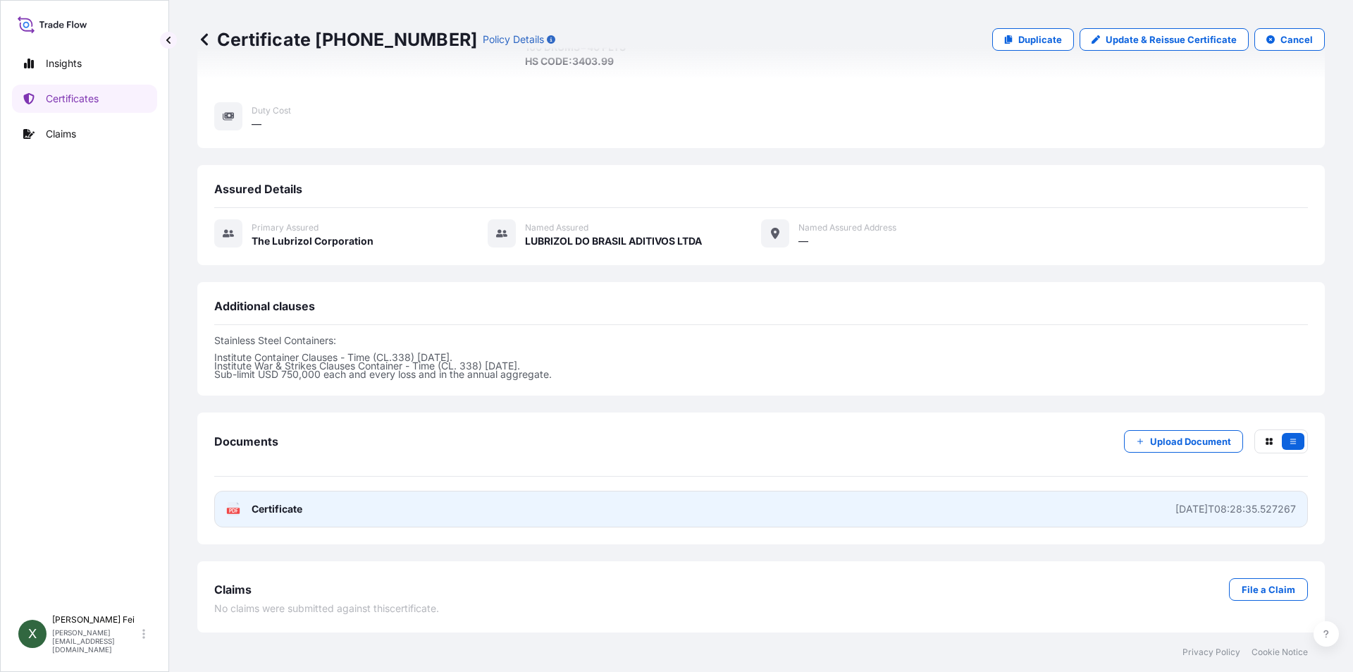
click at [290, 510] on span "Certificate" at bounding box center [277, 509] width 51 height 14
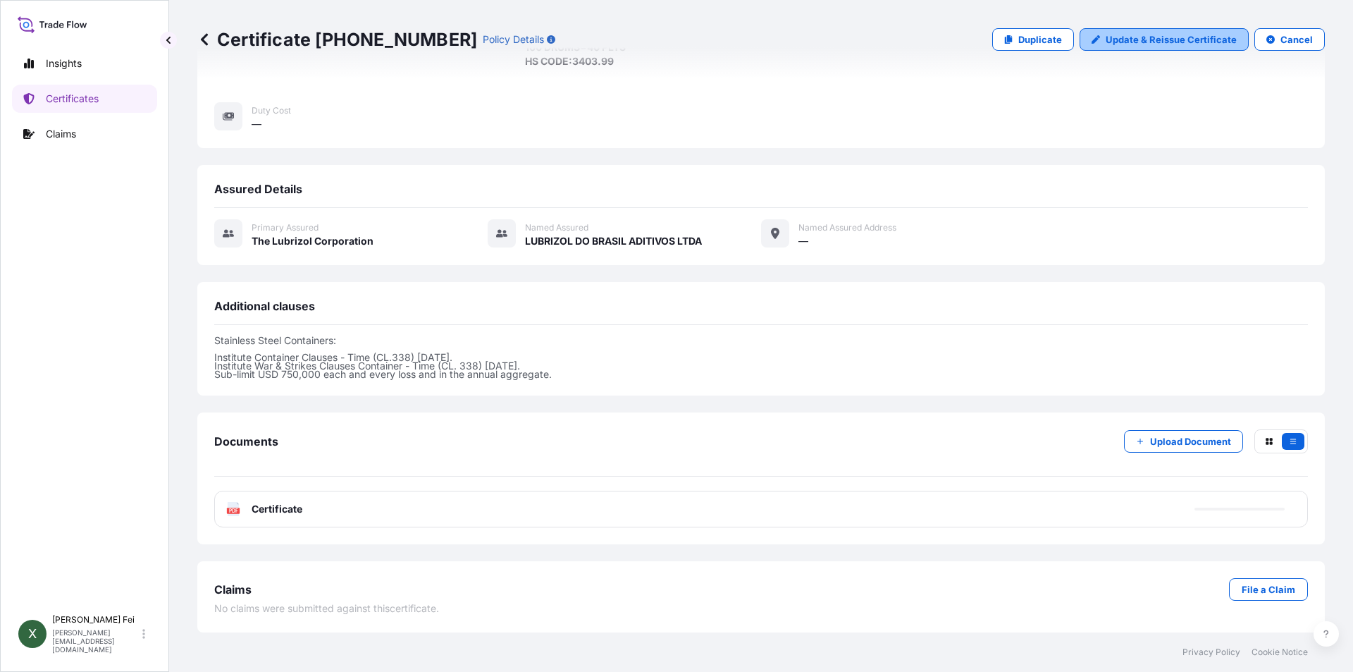
click at [1162, 37] on p "Update & Reissue Certificate" at bounding box center [1171, 39] width 131 height 14
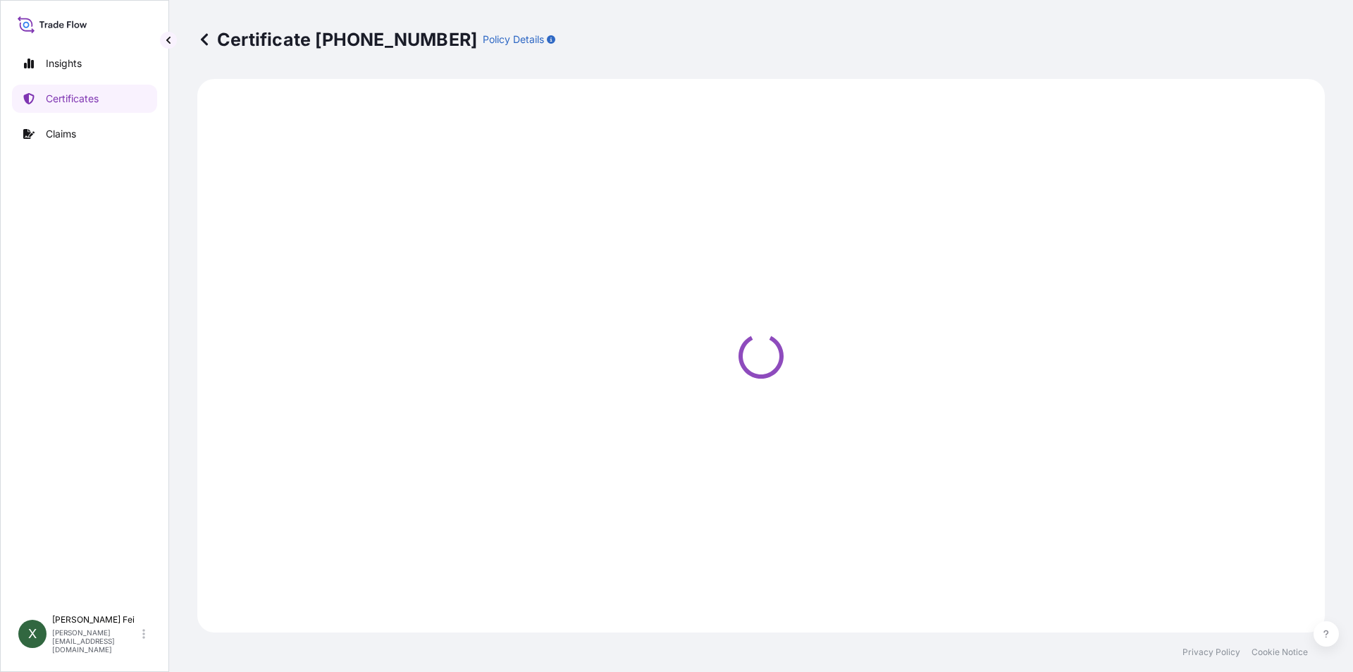
select select "Ocean Vessel"
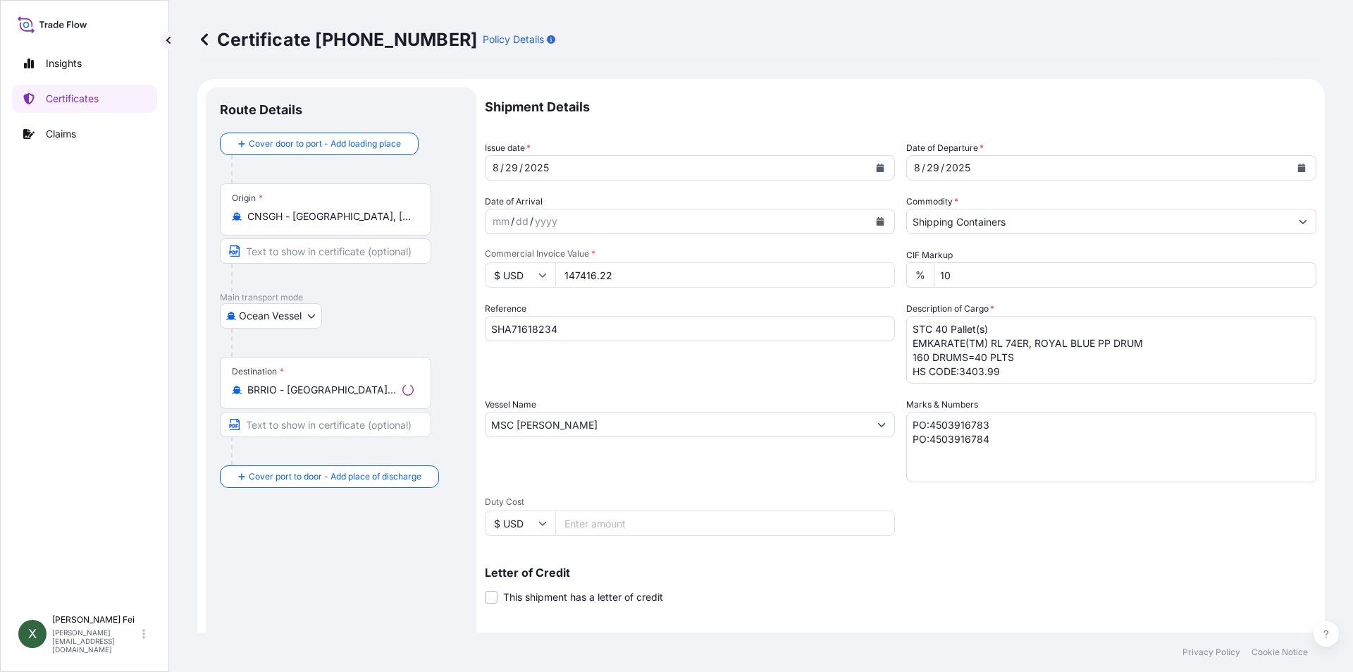
select select "31566"
click at [643, 273] on input "147416.22" at bounding box center [725, 274] width 340 height 25
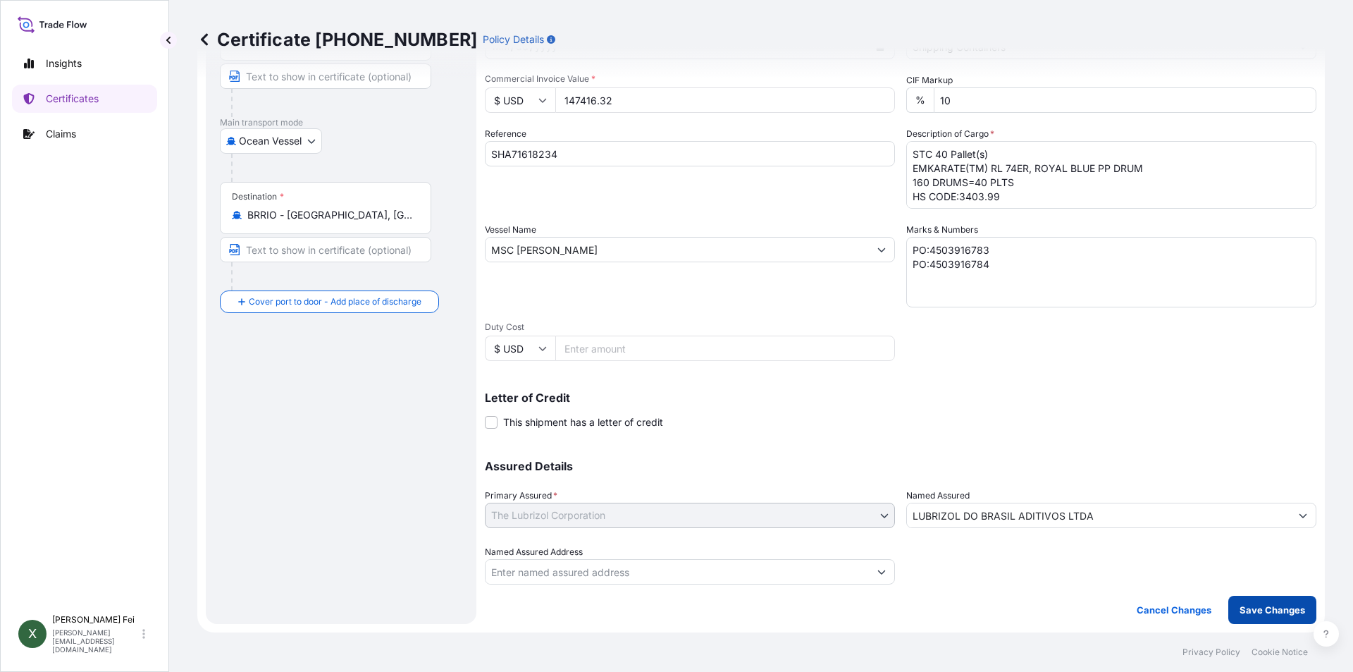
type input "147416.32"
click at [1252, 614] on p "Save Changes" at bounding box center [1273, 610] width 66 height 14
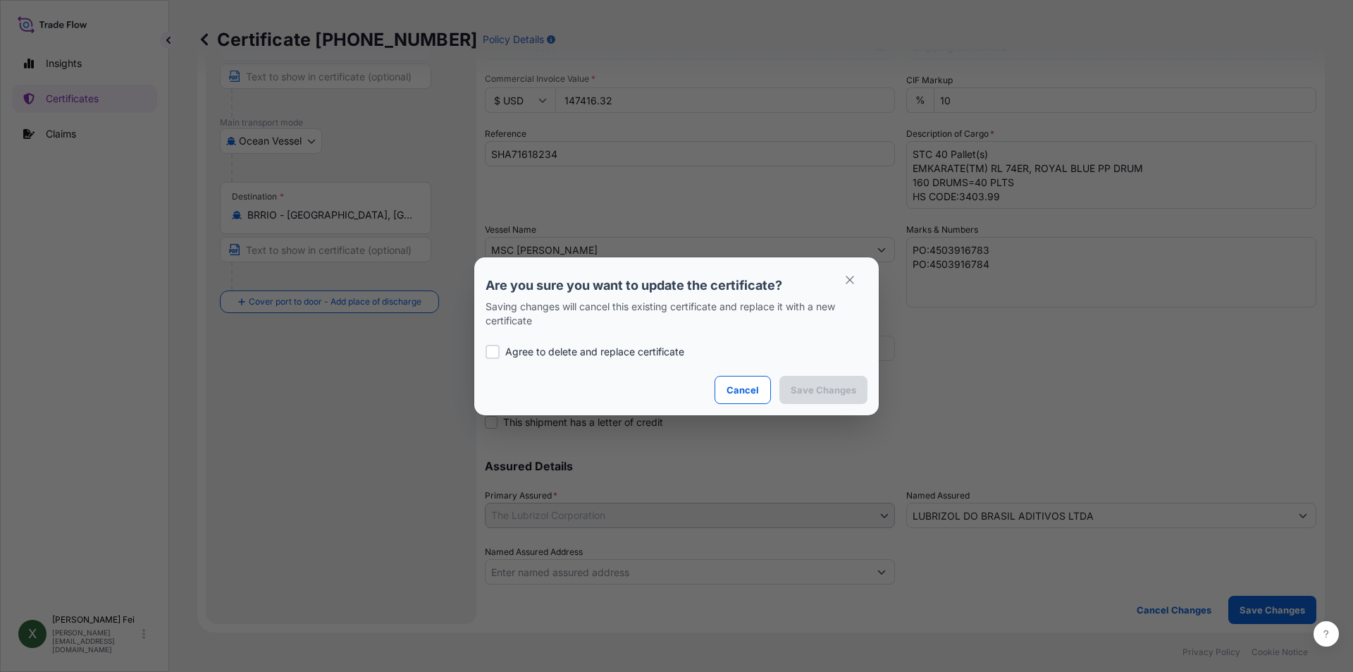
click at [496, 349] on div at bounding box center [493, 352] width 14 height 14
checkbox input "true"
click at [842, 383] on p "Save Changes" at bounding box center [824, 390] width 66 height 14
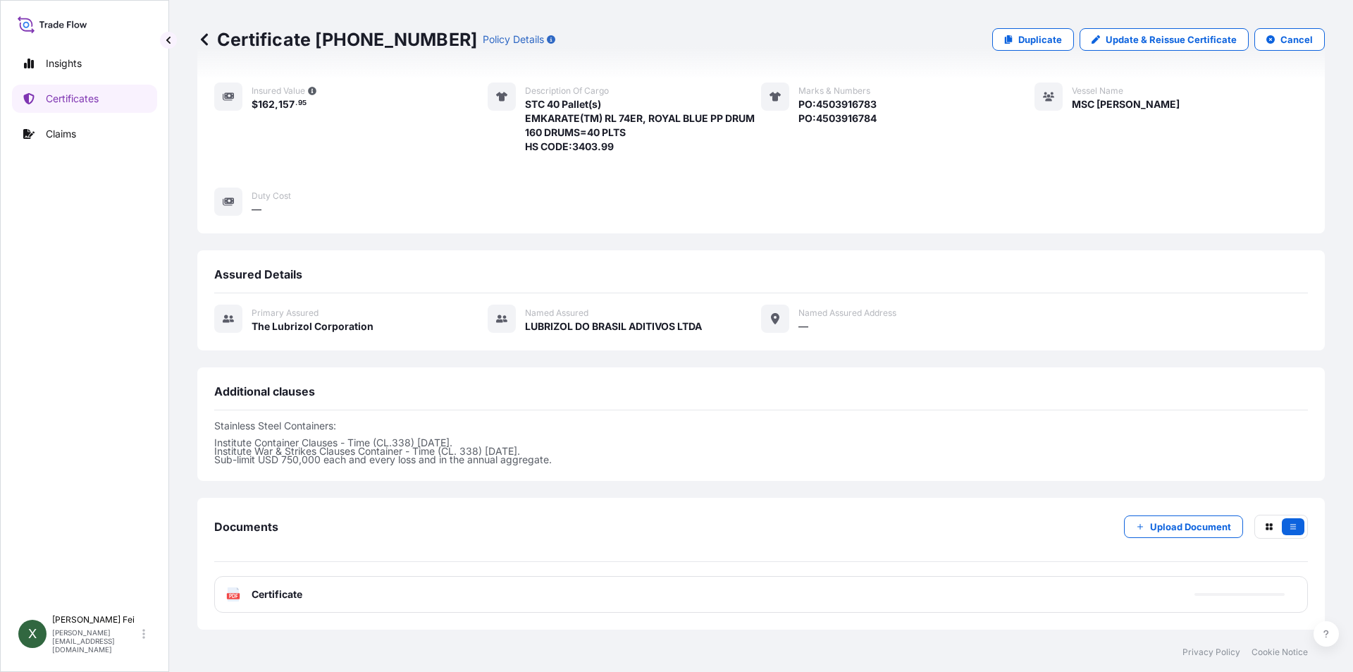
scroll to position [261, 0]
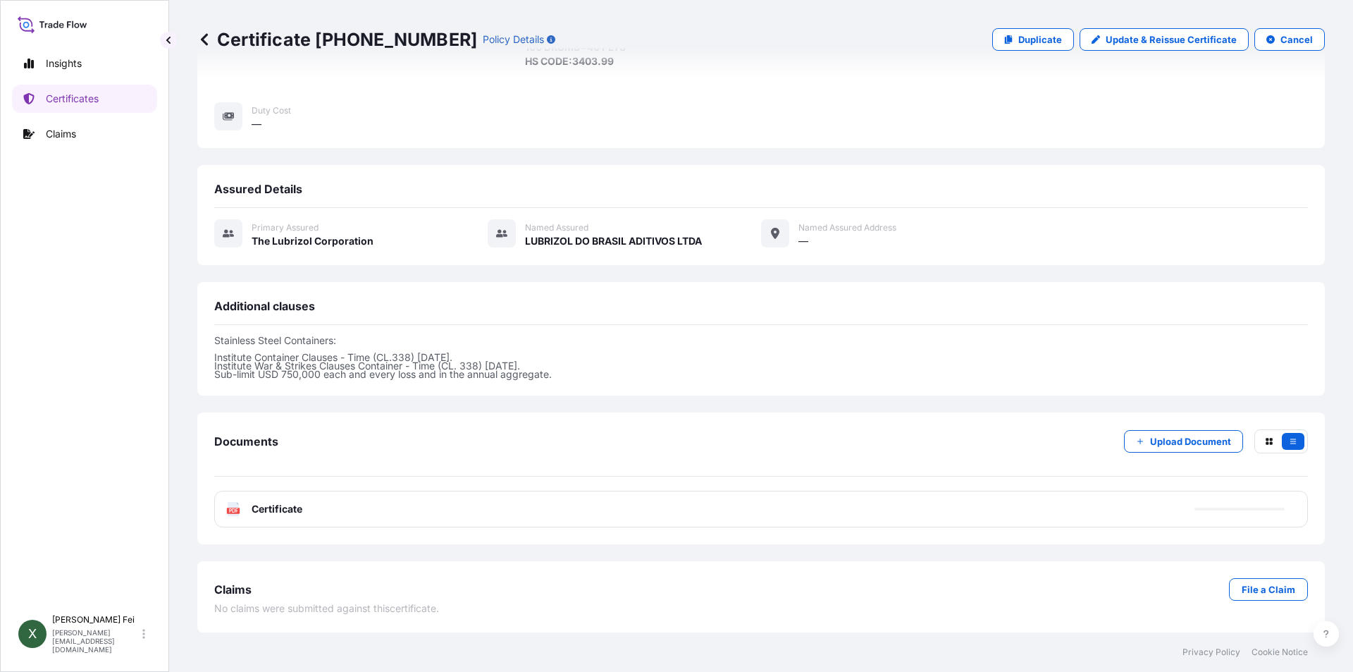
click at [288, 519] on div "PDF Certificate" at bounding box center [761, 509] width 1094 height 37
click at [290, 506] on span "Certificate" at bounding box center [277, 509] width 51 height 14
